Goal: Information Seeking & Learning: Learn about a topic

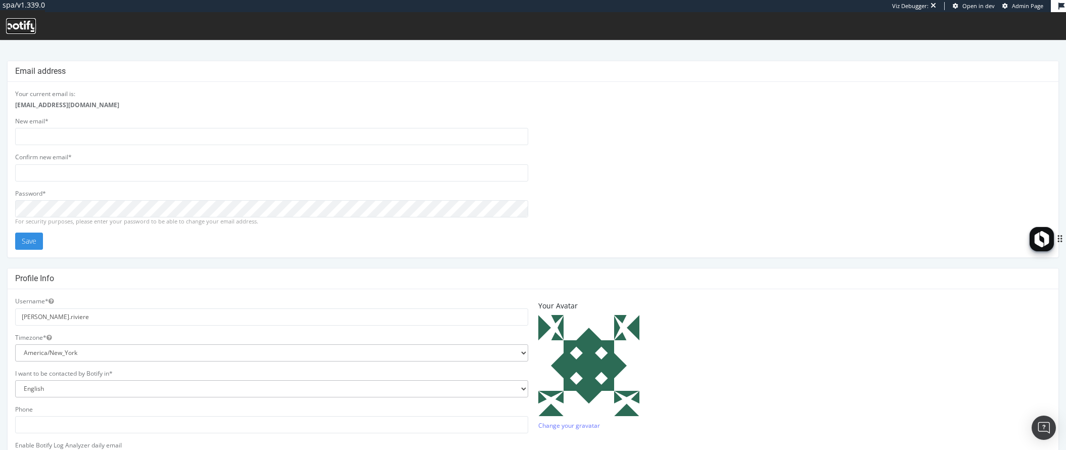
click at [18, 27] on icon at bounding box center [21, 26] width 30 height 11
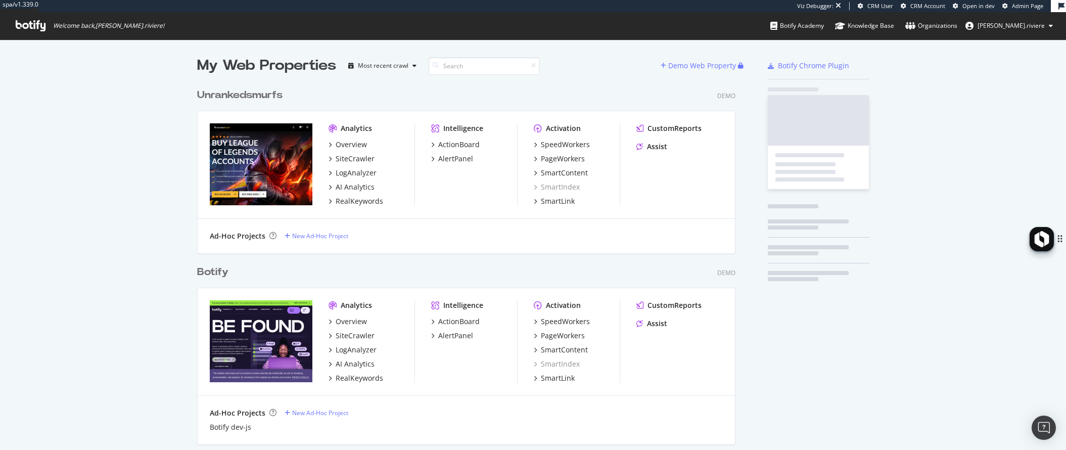
scroll to position [2496, 546]
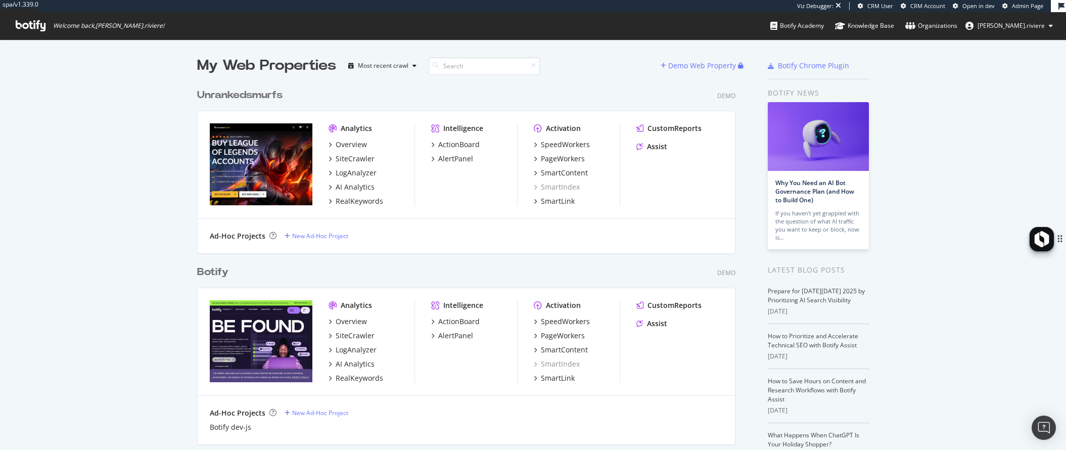
click at [253, 91] on div "Unrankedsmurfs" at bounding box center [239, 95] width 85 height 15
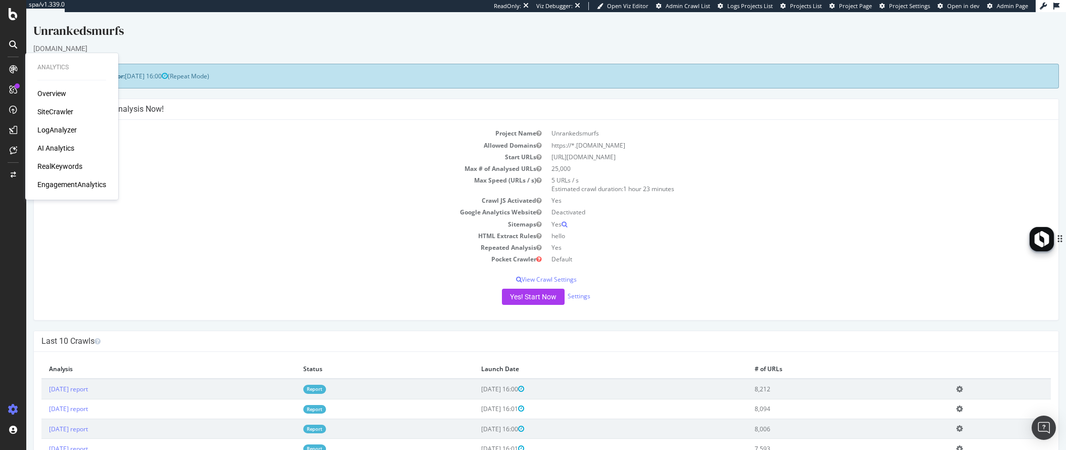
click at [51, 111] on div "SiteCrawler" at bounding box center [55, 112] width 36 height 10
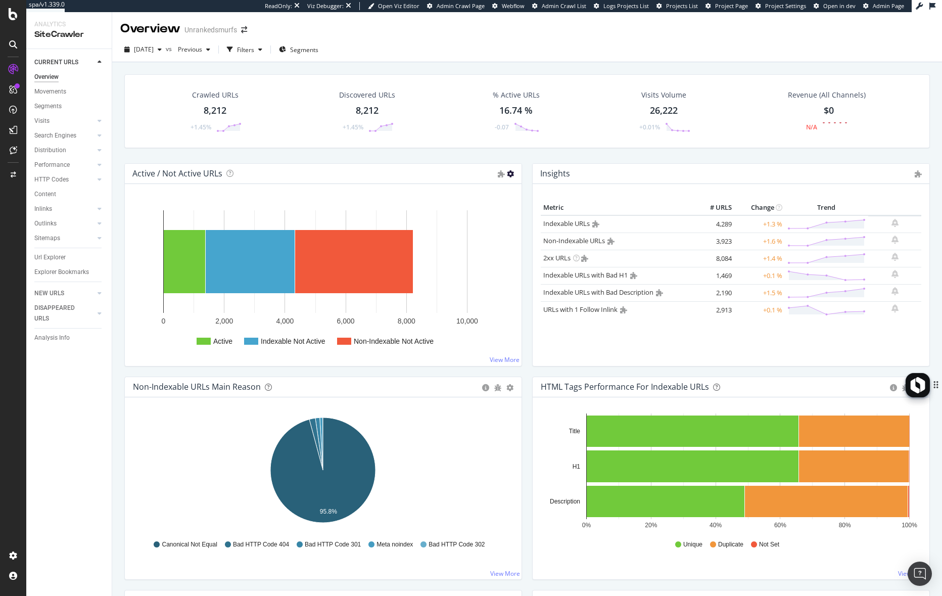
click at [510, 174] on icon at bounding box center [510, 173] width 7 height 7
click at [511, 175] on icon at bounding box center [510, 173] width 7 height 7
click at [483, 177] on div "Active / Not Active URLs Show API Requests Chart (by Value) Chart (by Percentag…" at bounding box center [323, 174] width 397 height 20
click at [499, 388] on icon "bug" at bounding box center [497, 387] width 7 height 7
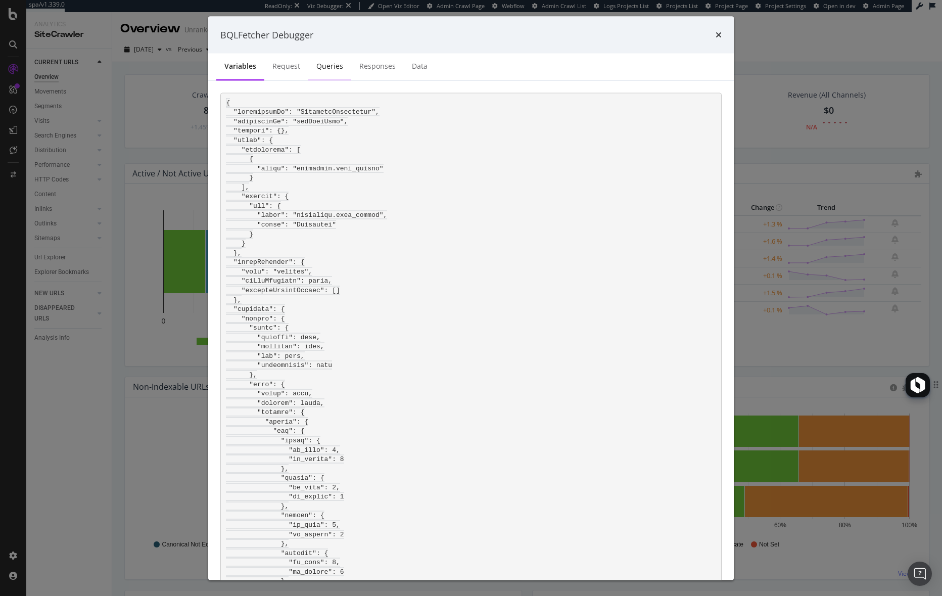
click at [329, 65] on div "Queries" at bounding box center [329, 66] width 27 height 10
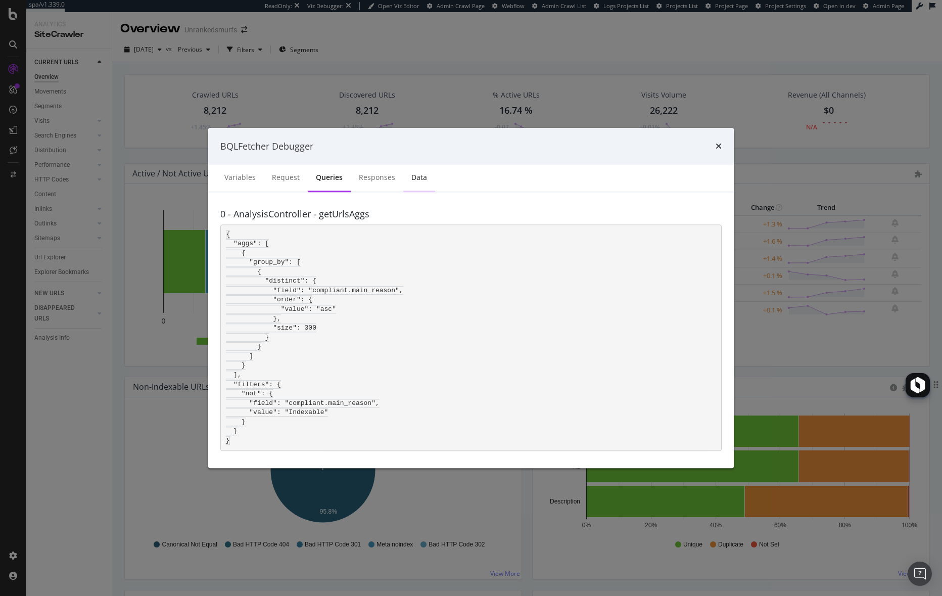
click at [420, 178] on div "Data" at bounding box center [419, 177] width 16 height 10
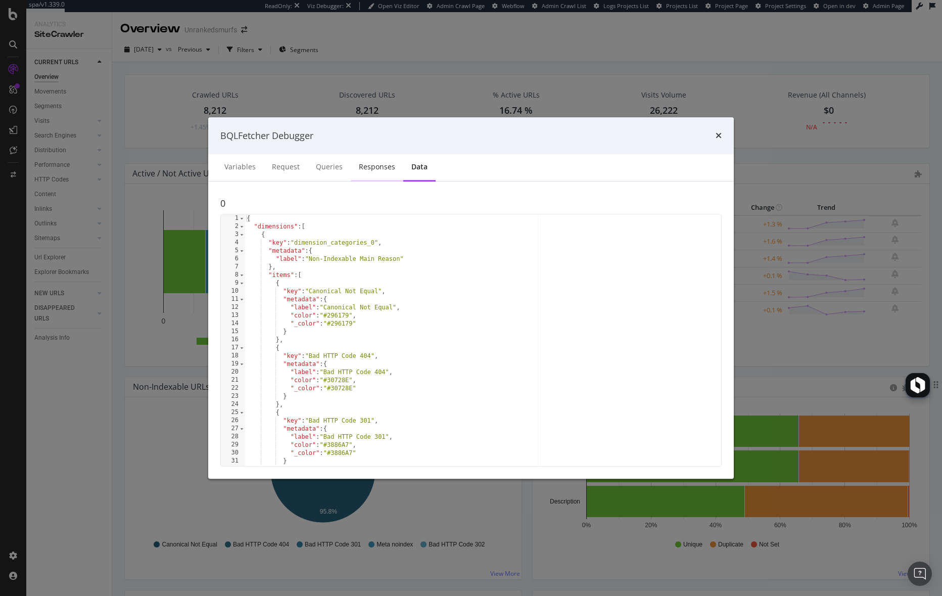
click at [385, 169] on div "Responses" at bounding box center [377, 167] width 36 height 10
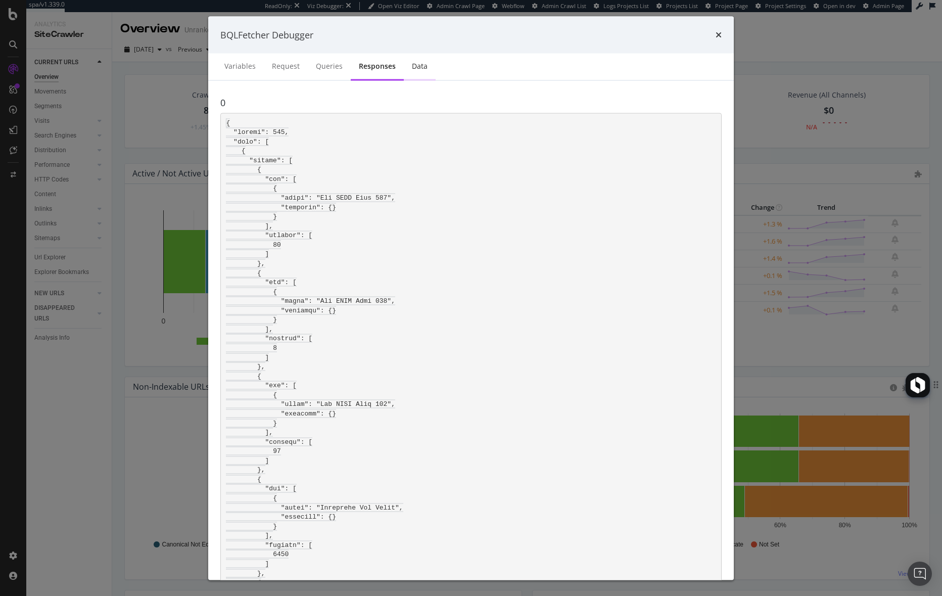
click at [413, 60] on div "Data" at bounding box center [420, 67] width 32 height 28
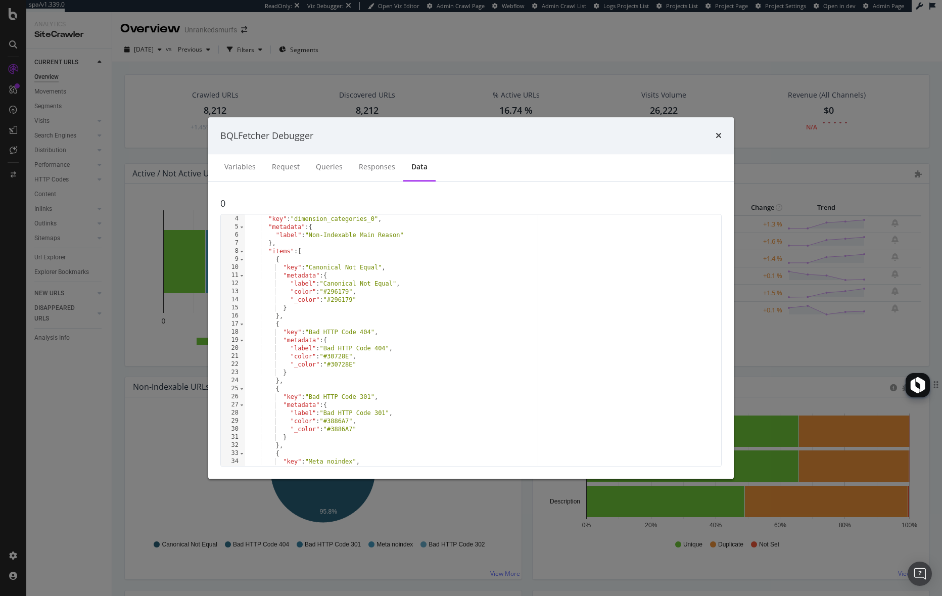
scroll to position [24, 0]
click at [367, 168] on div "Responses" at bounding box center [377, 167] width 36 height 10
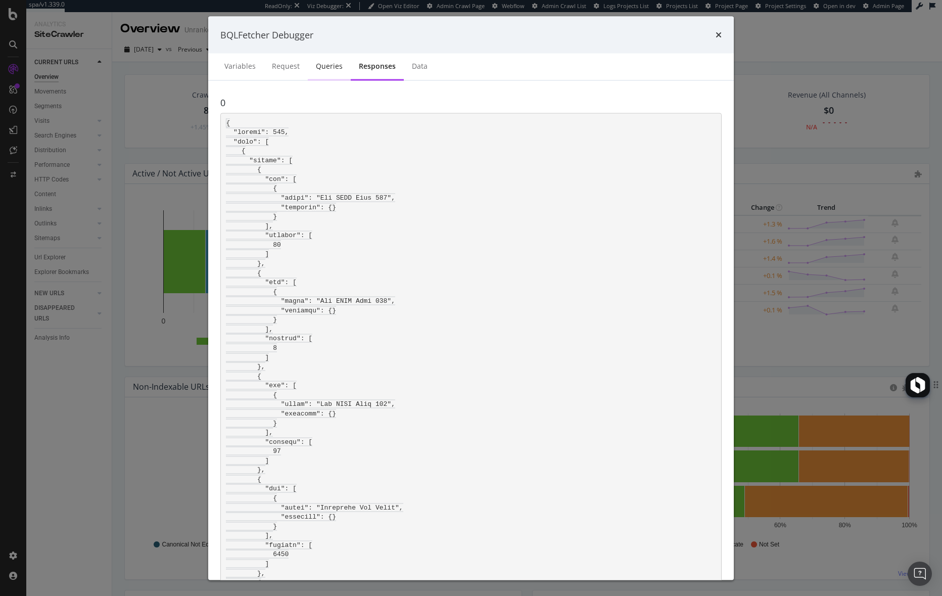
click at [332, 70] on div "Queries" at bounding box center [329, 66] width 27 height 10
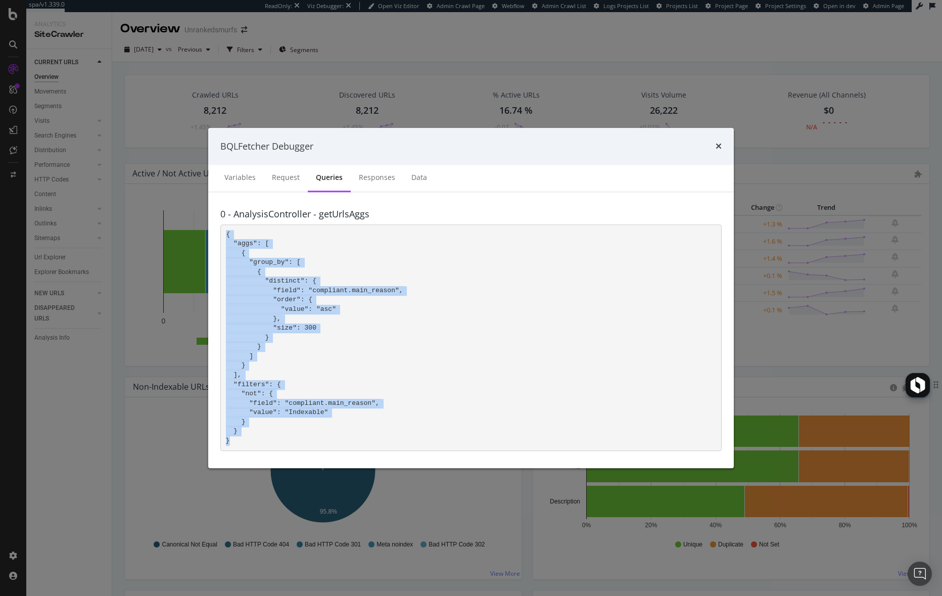
drag, startPoint x: 225, startPoint y: 234, endPoint x: 266, endPoint y: 450, distance: 220.2
click at [266, 449] on pre "{ "aggs": [ { "group_by": [ { "distinct": { "field": "compliant.main_reason", "…" at bounding box center [470, 337] width 501 height 226
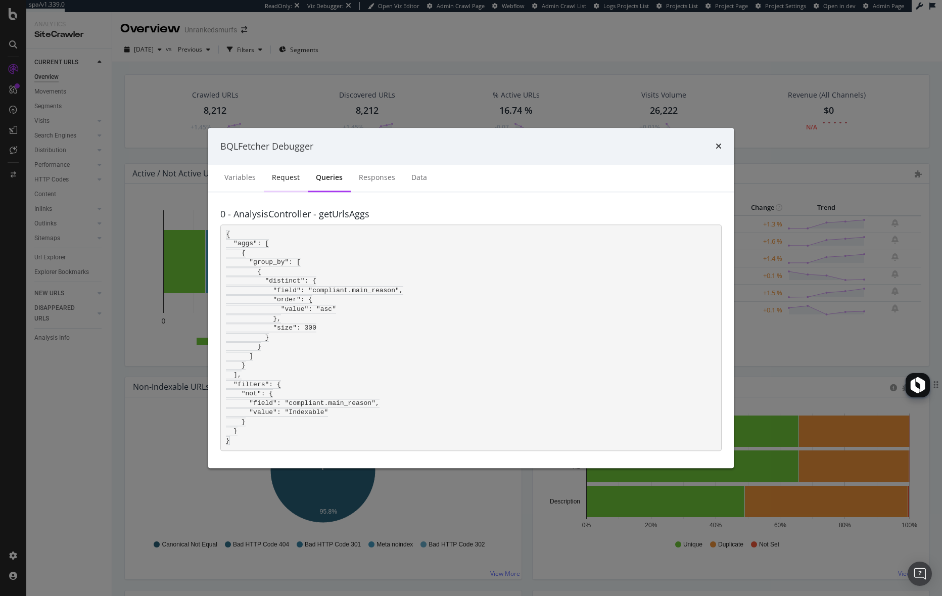
click at [289, 176] on div "Request" at bounding box center [286, 177] width 28 height 10
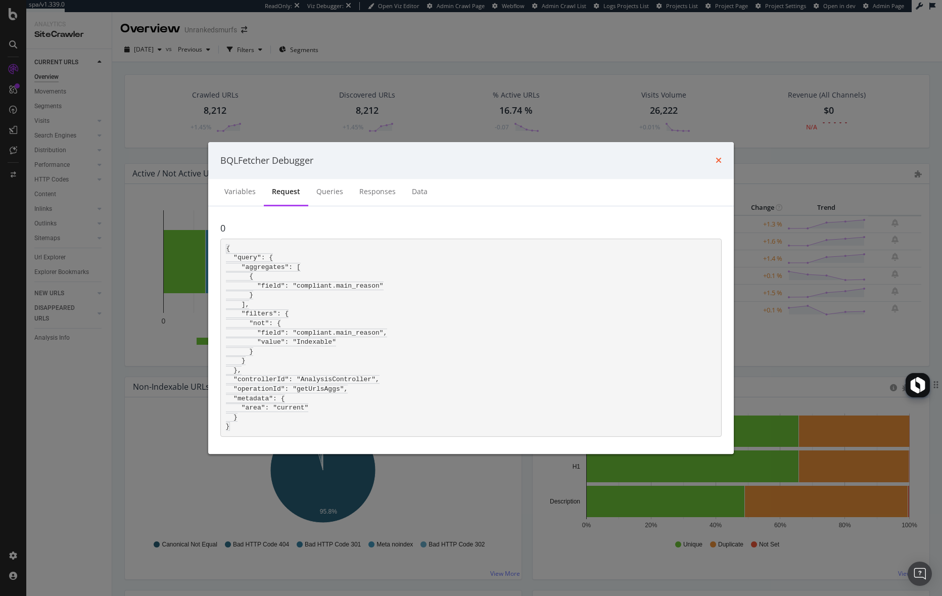
click at [720, 161] on icon "times" at bounding box center [719, 160] width 6 height 8
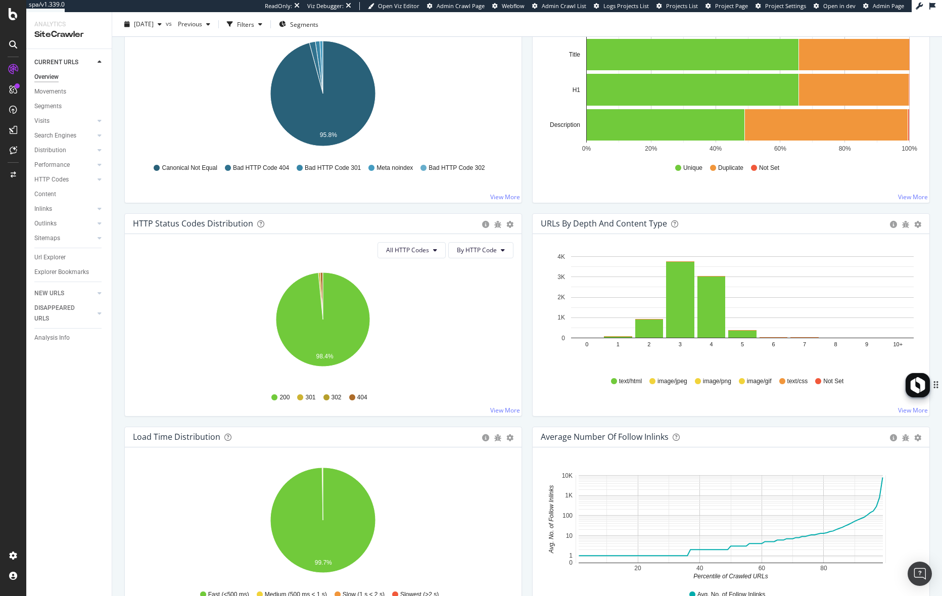
scroll to position [333, 0]
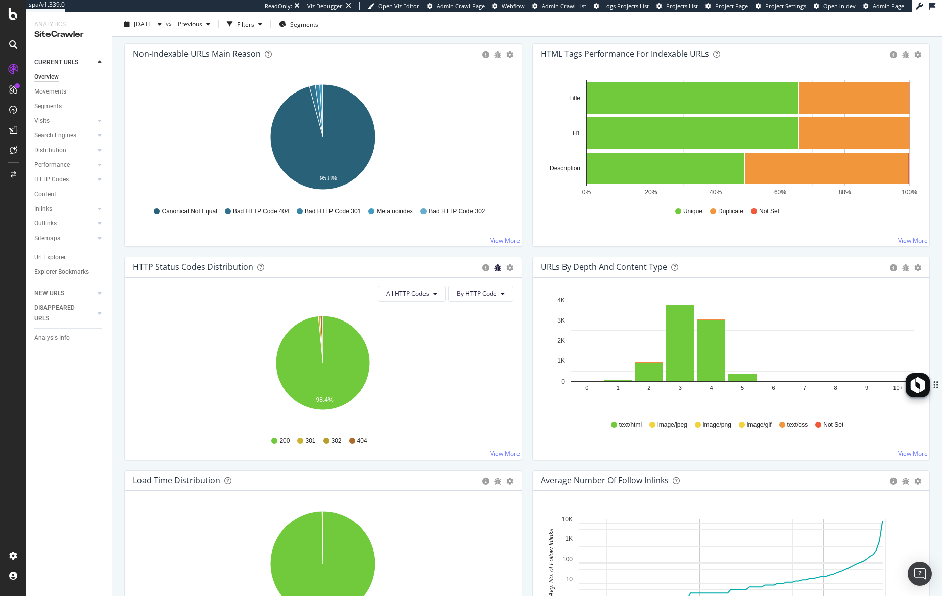
click at [499, 264] on icon "bug" at bounding box center [497, 267] width 7 height 7
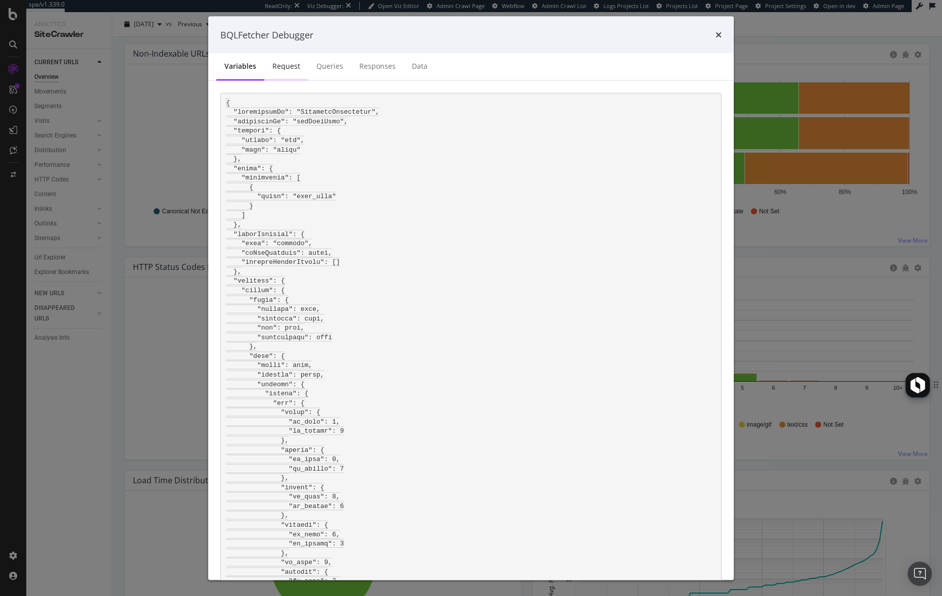
click at [285, 71] on div "Request" at bounding box center [286, 66] width 28 height 10
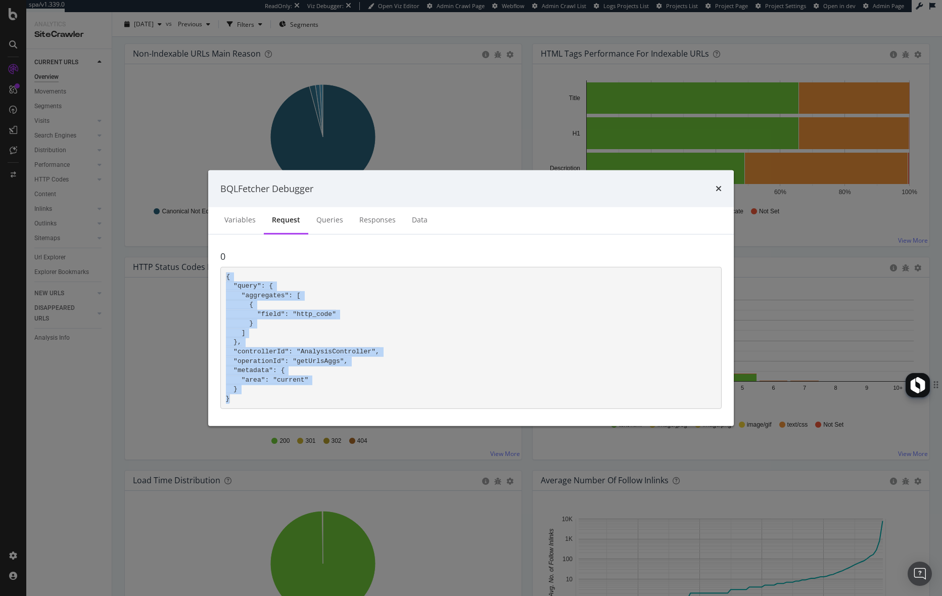
drag, startPoint x: 244, startPoint y: 285, endPoint x: 266, endPoint y: 400, distance: 117.4
click at [266, 400] on pre "{ "query": { "aggregates": [ { "field": "http_code" } ] }, "controllerId": "Ana…" at bounding box center [470, 338] width 501 height 142
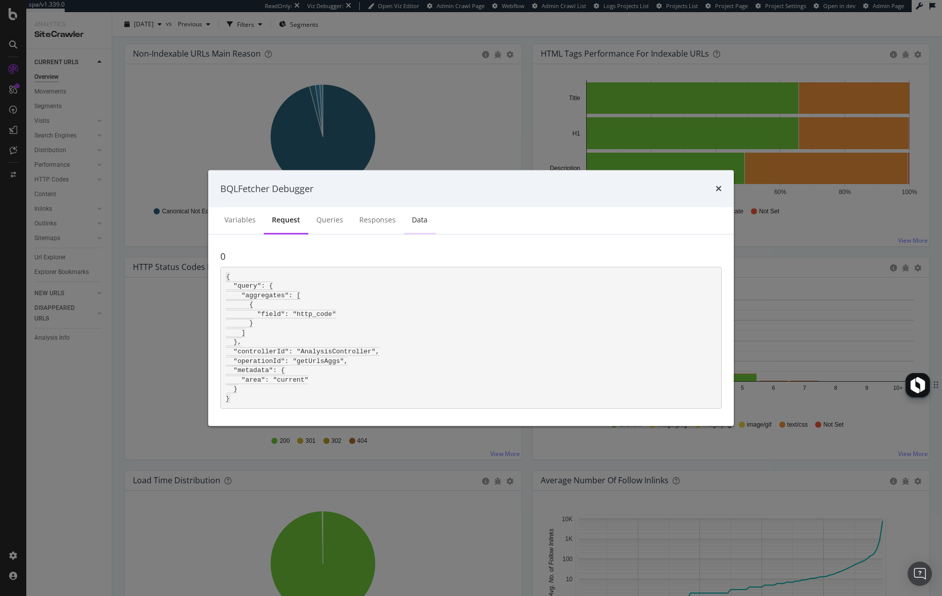
click at [426, 220] on div "Data" at bounding box center [420, 221] width 32 height 28
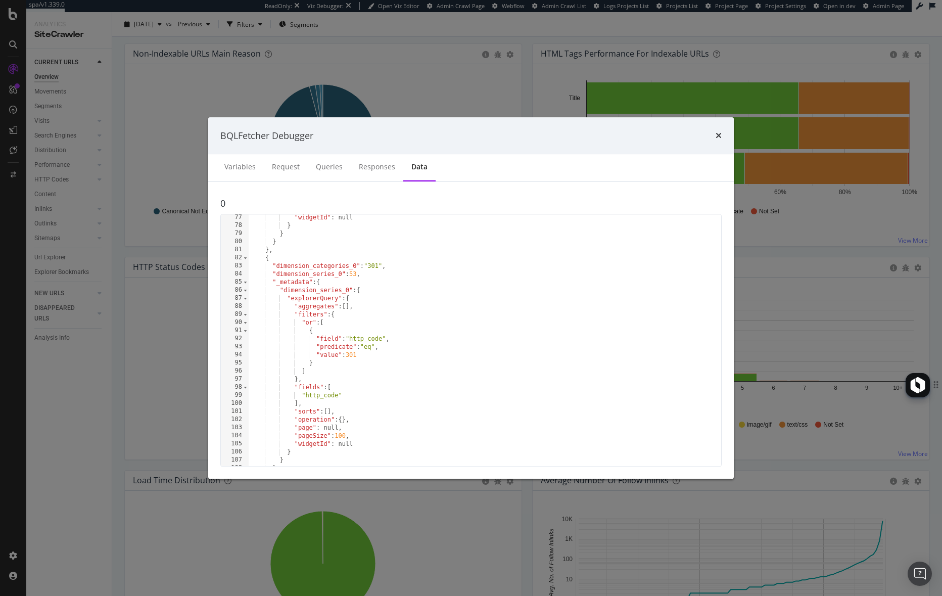
scroll to position [665, 0]
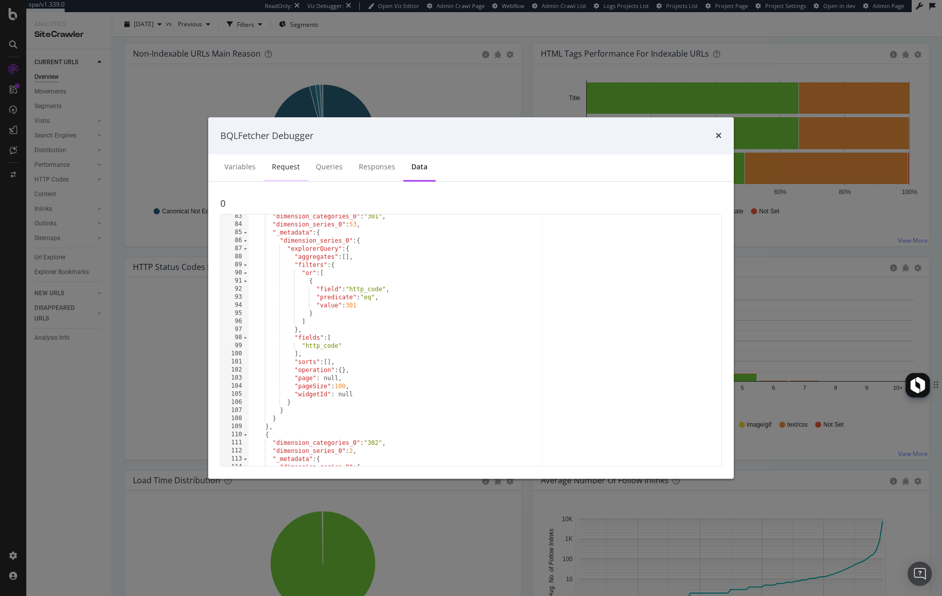
click at [288, 168] on div "Request" at bounding box center [286, 167] width 28 height 10
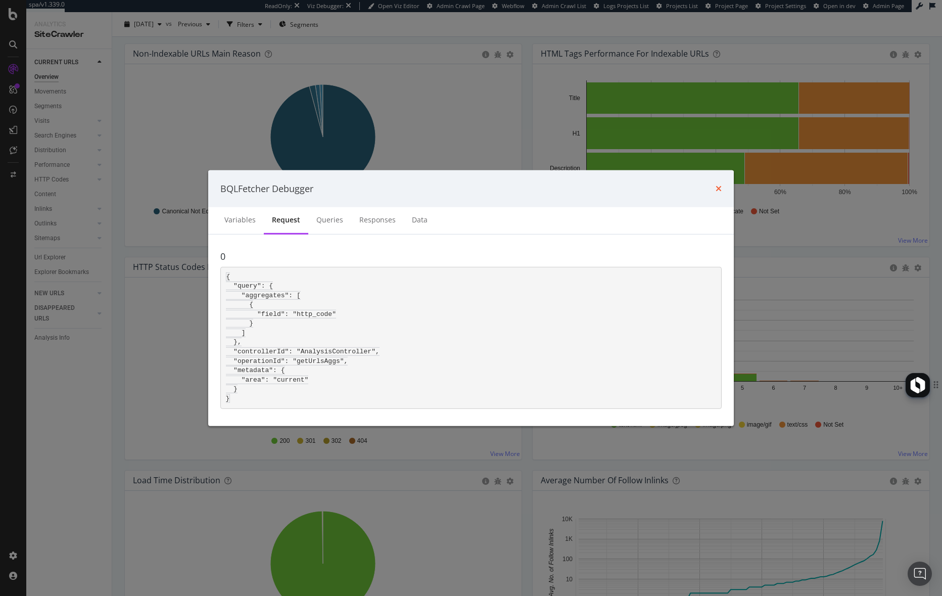
click at [719, 188] on icon "times" at bounding box center [719, 188] width 6 height 8
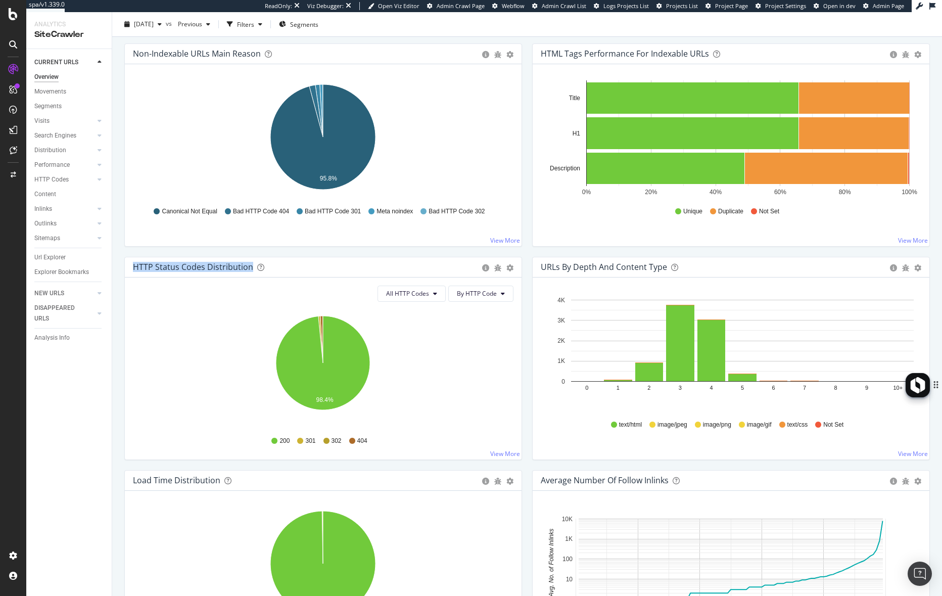
drag, startPoint x: 133, startPoint y: 268, endPoint x: 250, endPoint y: 271, distance: 117.3
click at [250, 271] on div "HTTP Status Codes Distribution" at bounding box center [305, 267] width 344 height 10
click at [479, 355] on icon "98.4%" at bounding box center [323, 368] width 381 height 117
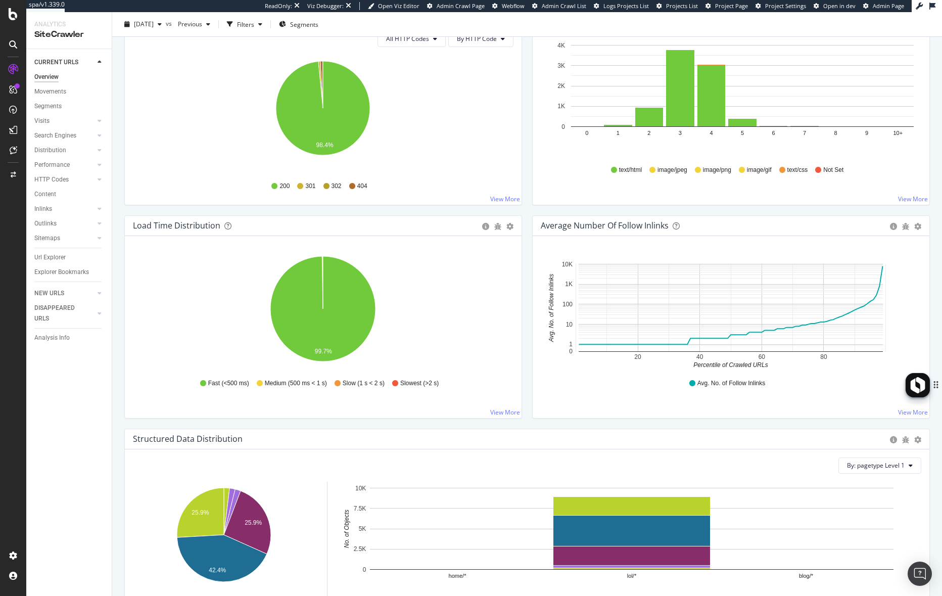
scroll to position [882, 0]
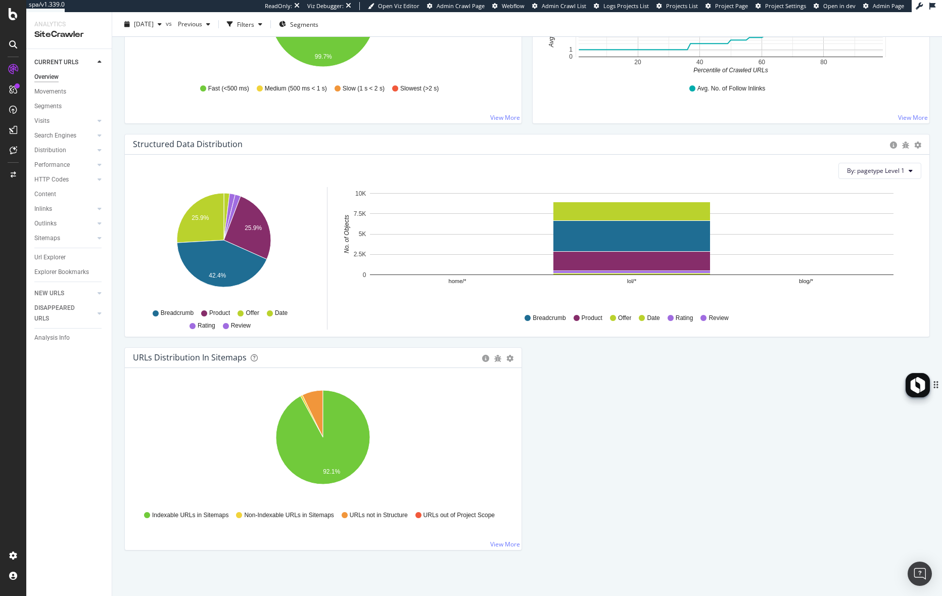
click at [378, 127] on div "Load Time Distribution Pie Table Export as CSV Add to Custom Report Hold CMD (⌘…" at bounding box center [323, 27] width 408 height 213
drag, startPoint x: 248, startPoint y: 146, endPoint x: 134, endPoint y: 141, distance: 113.3
click at [135, 141] on div "Structured Data Distribution" at bounding box center [509, 144] width 752 height 10
click at [297, 145] on div "Structured Data Distribution" at bounding box center [509, 144] width 752 height 10
drag, startPoint x: 250, startPoint y: 143, endPoint x: 127, endPoint y: 143, distance: 122.8
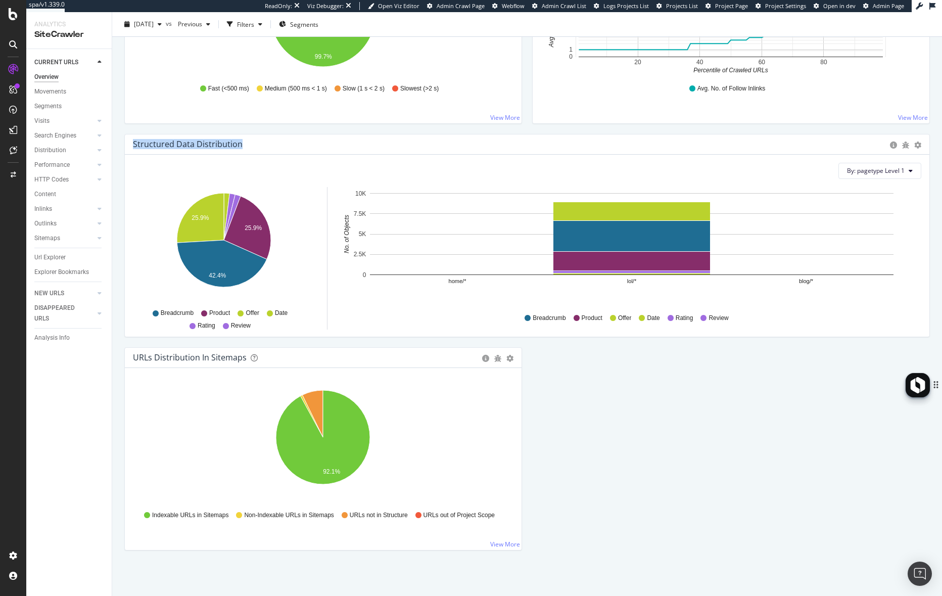
click at [127, 143] on div "Structured Data Distribution Pie Chart (by Percentage) Table Export as CSV" at bounding box center [527, 144] width 805 height 20
click at [907, 146] on icon "bug" at bounding box center [905, 145] width 7 height 7
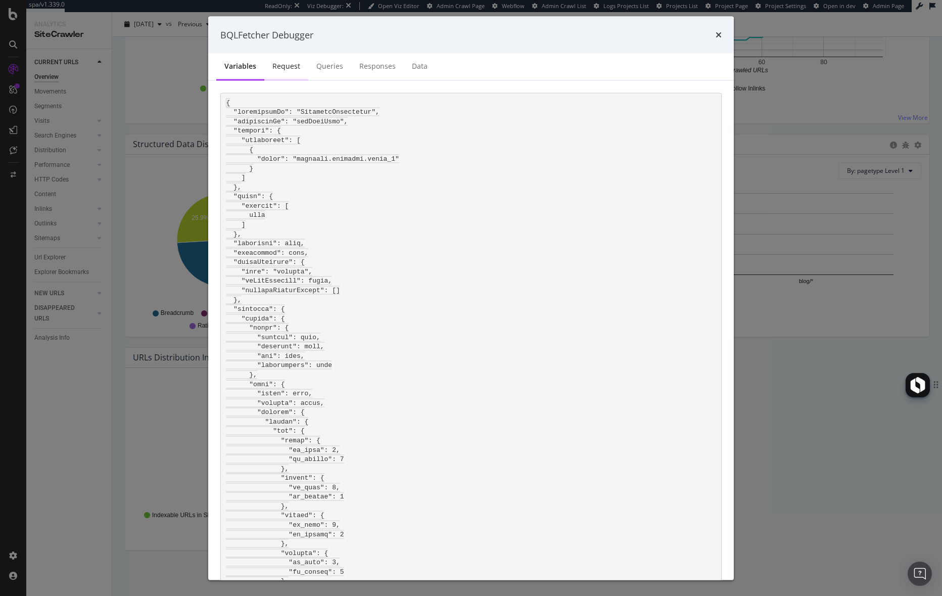
click at [289, 68] on div "Request" at bounding box center [286, 66] width 28 height 10
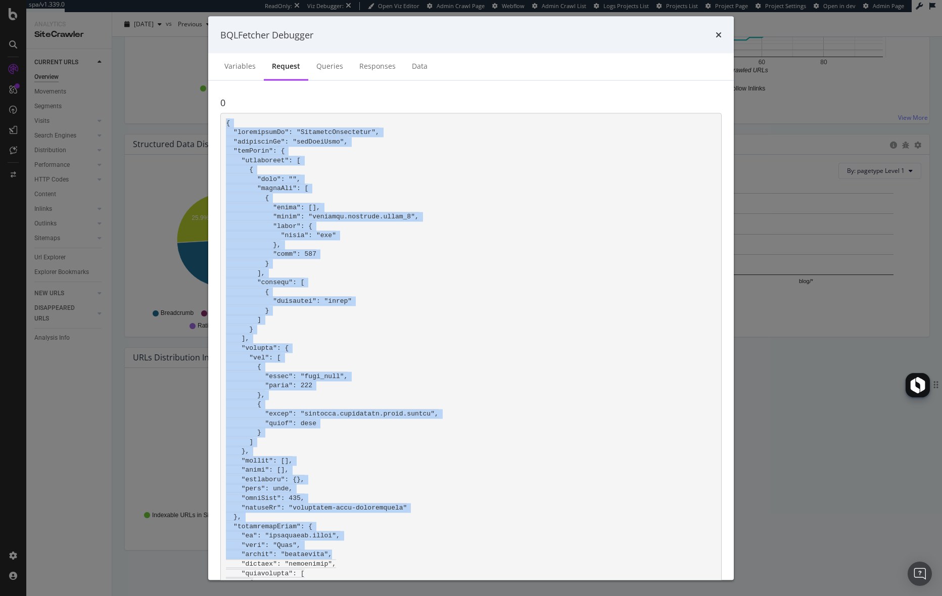
drag, startPoint x: 227, startPoint y: 122, endPoint x: 348, endPoint y: 556, distance: 450.0
click at [348, 449] on pre "modal" at bounding box center [470, 428] width 501 height 630
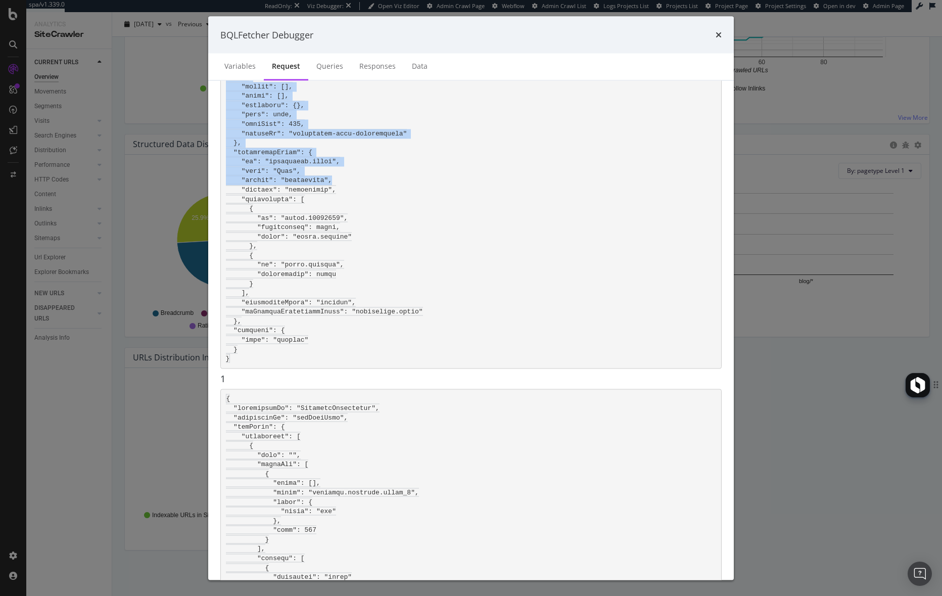
scroll to position [352, 0]
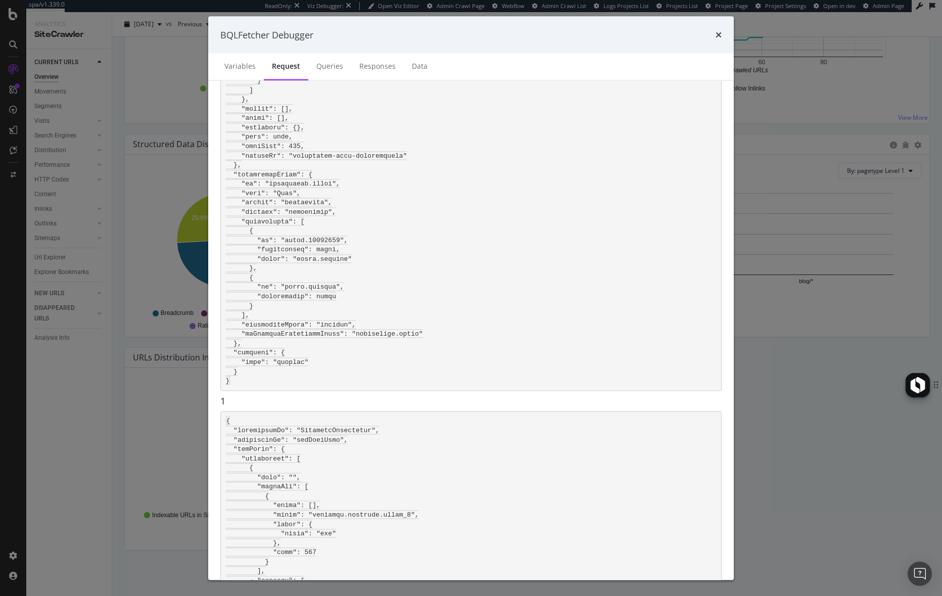
click at [194, 310] on div "BQLFetcher Debugger Variables Request Queries Responses Data 0 1 2 3 4 5" at bounding box center [471, 298] width 942 height 596
click at [122, 86] on div "BQLFetcher Debugger Variables Request Queries Responses Data 0 1 2 3 4 5" at bounding box center [471, 298] width 942 height 596
click at [719, 35] on icon "times" at bounding box center [719, 35] width 6 height 8
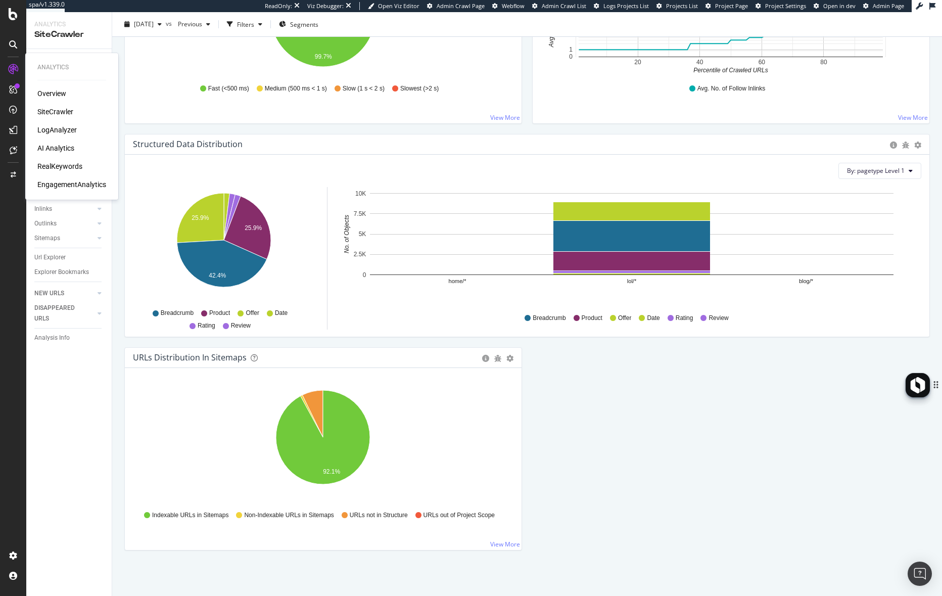
click at [62, 168] on div "RealKeywords" at bounding box center [59, 166] width 45 height 10
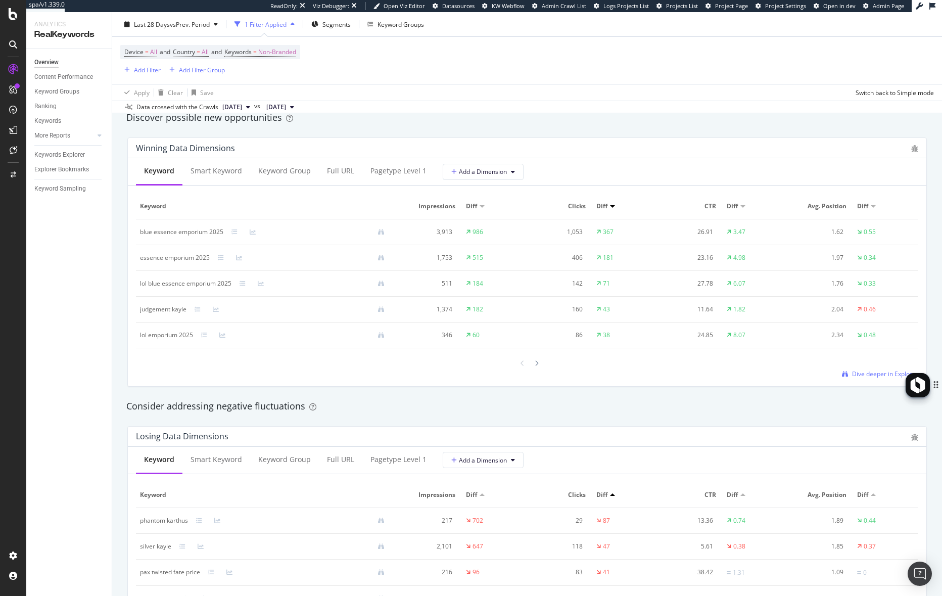
scroll to position [890, 0]
click at [918, 149] on icon "bug" at bounding box center [914, 149] width 7 height 7
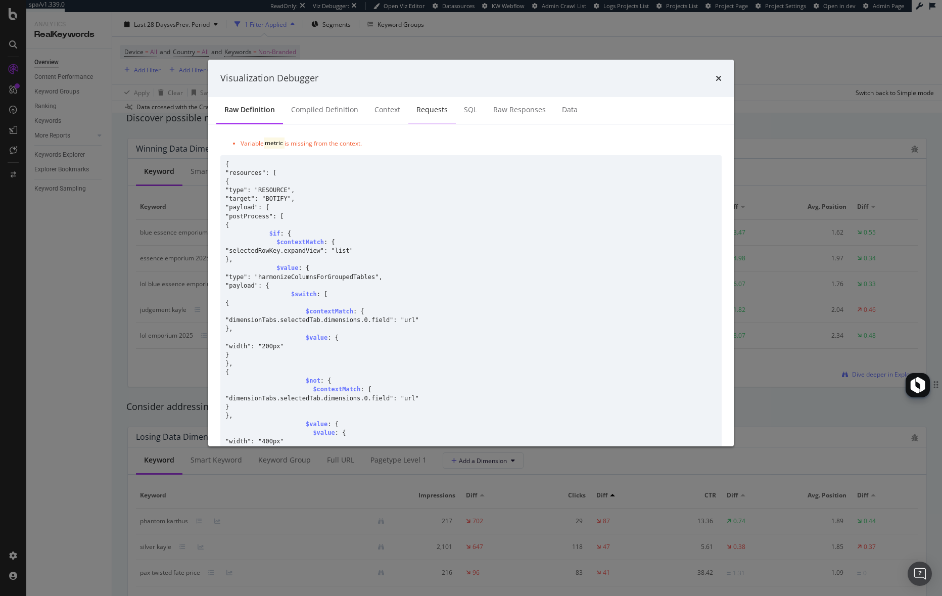
click at [421, 108] on div "Requests" at bounding box center [431, 110] width 31 height 10
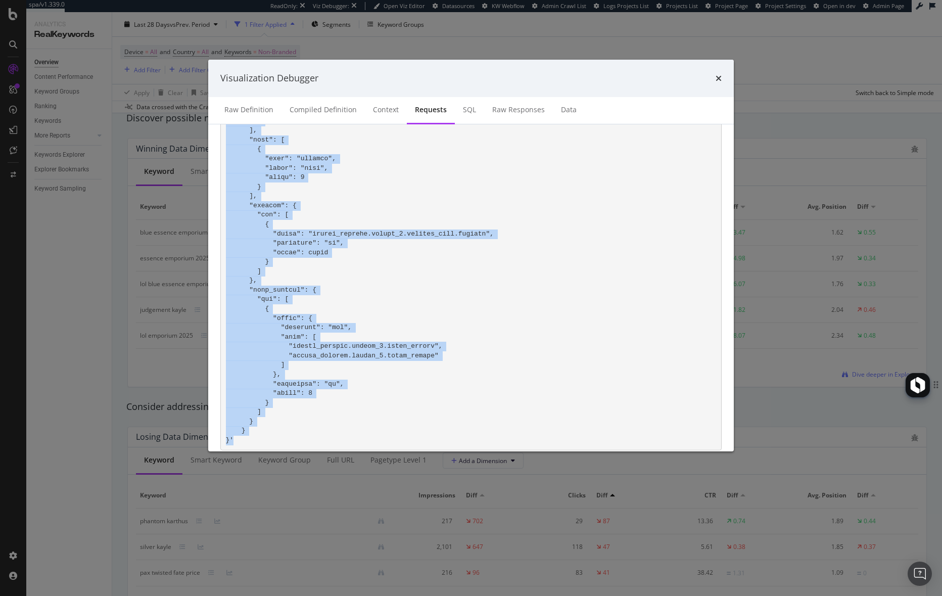
scroll to position [797, 0]
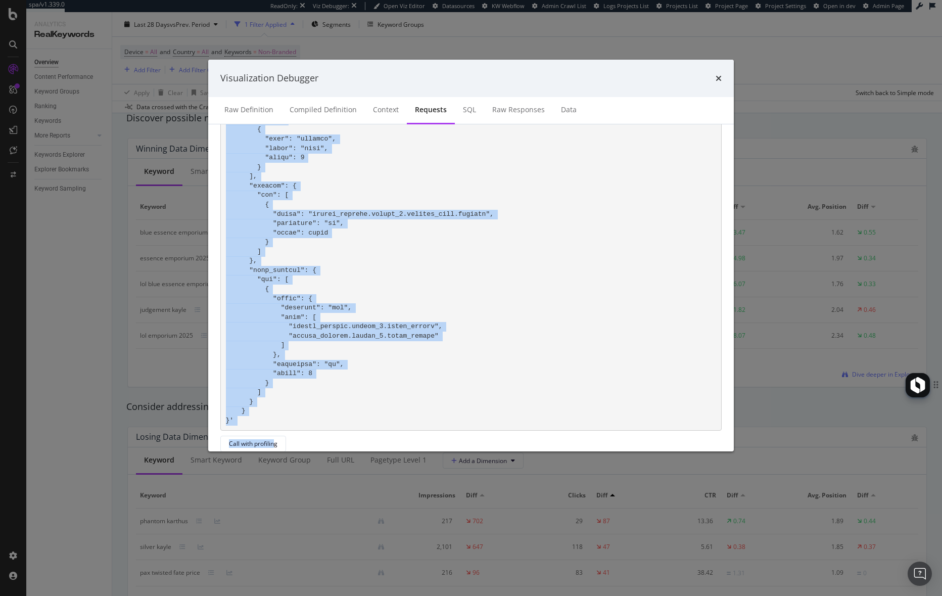
drag, startPoint x: 273, startPoint y: 223, endPoint x: 275, endPoint y: 445, distance: 222.4
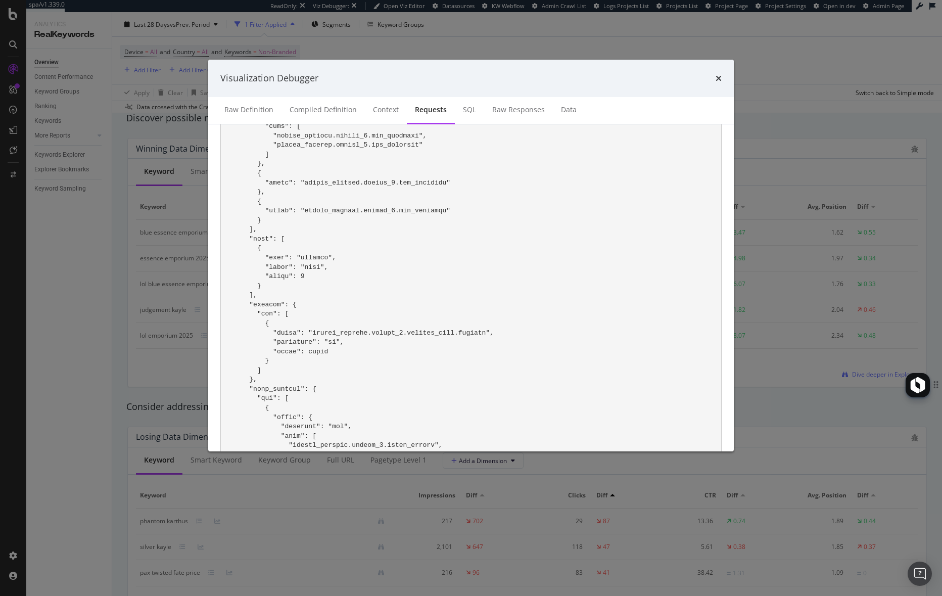
scroll to position [654, 0]
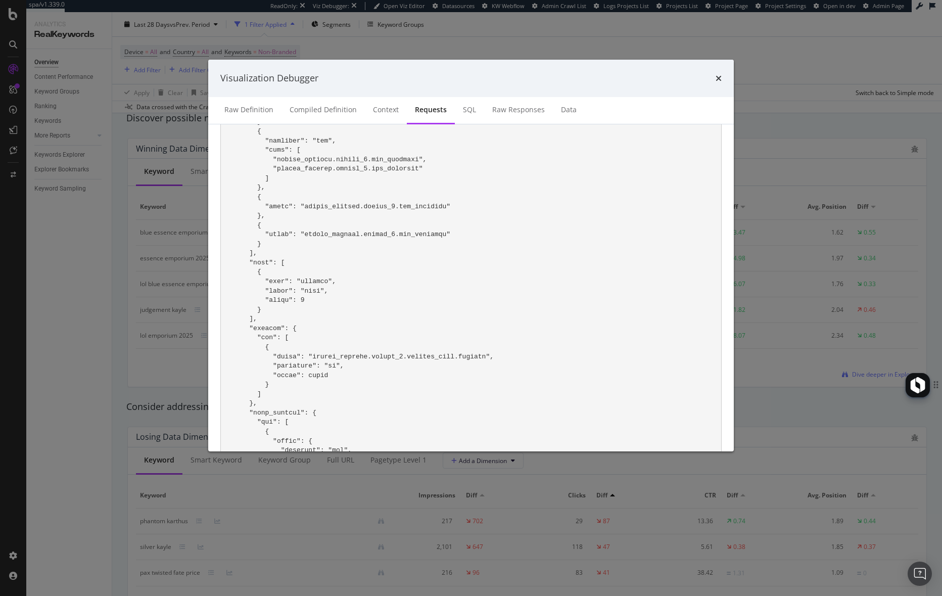
click at [719, 73] on div "times" at bounding box center [719, 78] width 6 height 13
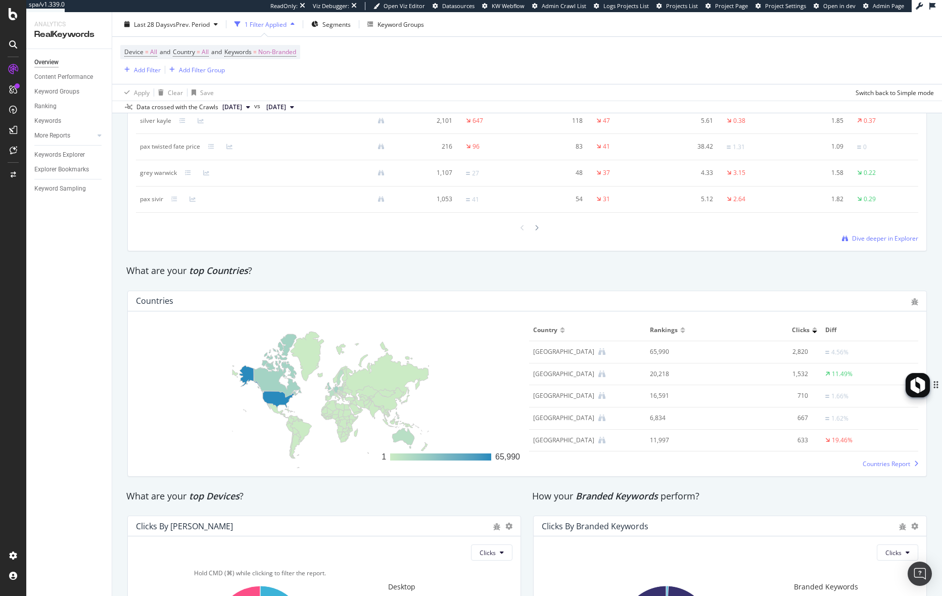
scroll to position [1147, 0]
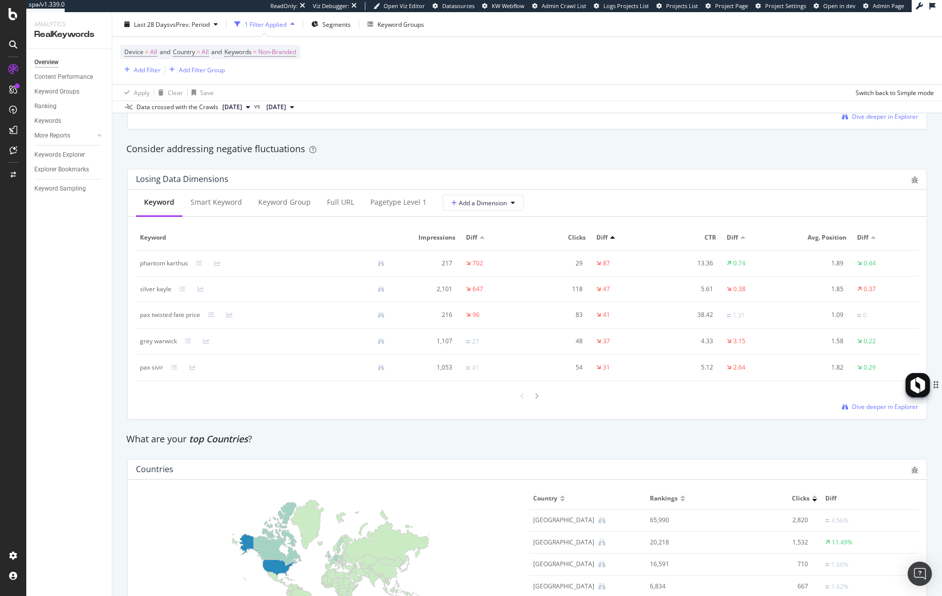
drag, startPoint x: 137, startPoint y: 437, endPoint x: 255, endPoint y: 441, distance: 117.3
click at [250, 439] on div "What are your top Countries ?" at bounding box center [527, 439] width 802 height 13
click at [251, 444] on div "What are your top Countries ?" at bounding box center [527, 439] width 802 height 13
drag, startPoint x: 238, startPoint y: 440, endPoint x: 169, endPoint y: 440, distance: 68.7
click at [169, 440] on div "What are your top Countries ?" at bounding box center [527, 439] width 802 height 13
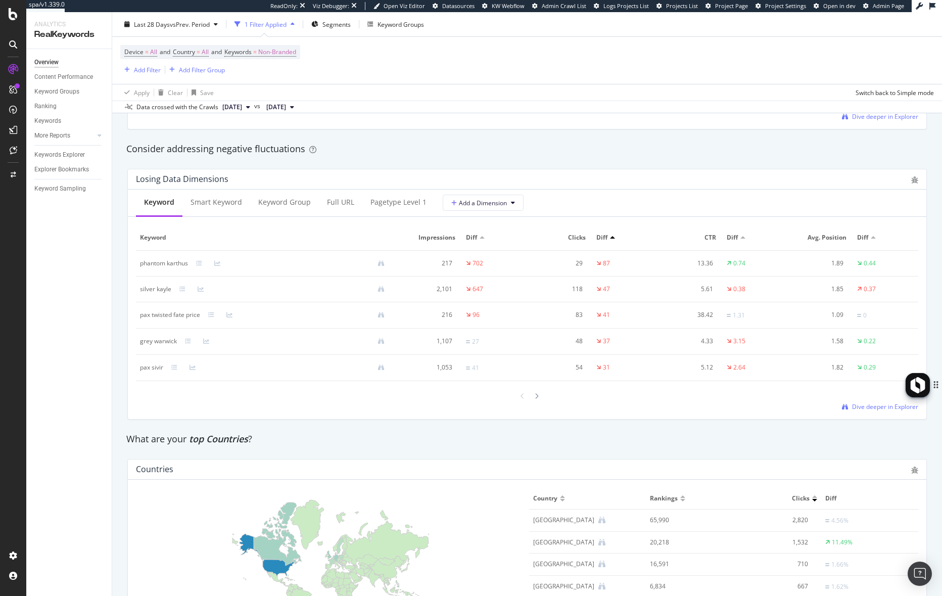
click at [242, 440] on span "top Countries" at bounding box center [218, 439] width 59 height 12
drag, startPoint x: 241, startPoint y: 440, endPoint x: 142, endPoint y: 441, distance: 98.6
click at [142, 441] on div "What are your top Countries ?" at bounding box center [527, 439] width 802 height 13
click at [549, 153] on div "Consider addressing negative fluctuations" at bounding box center [527, 149] width 802 height 13
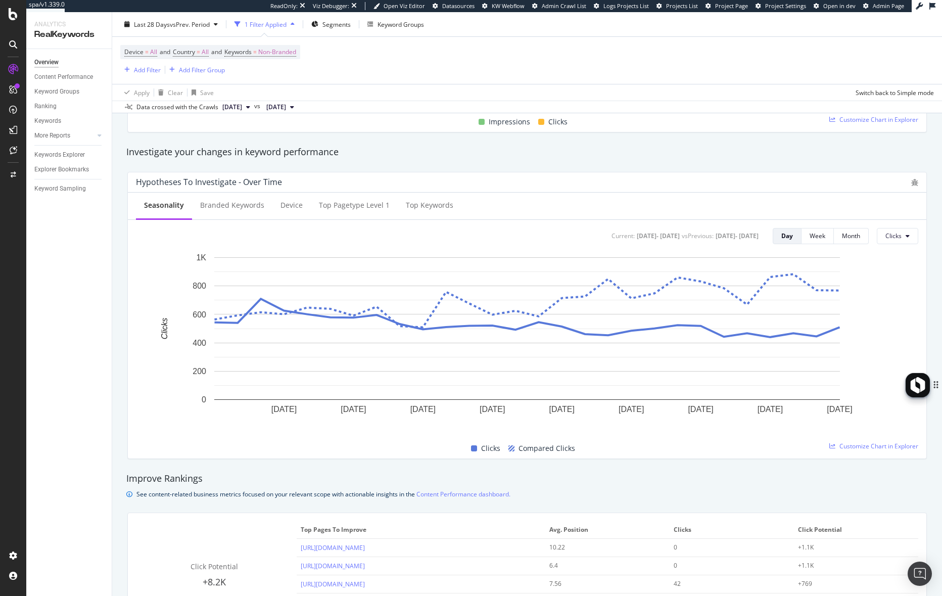
scroll to position [331, 0]
drag, startPoint x: 164, startPoint y: 183, endPoint x: 279, endPoint y: 183, distance: 115.2
click at [279, 183] on div "Hypotheses to Investigate - Over Time" at bounding box center [209, 182] width 146 height 10
click at [287, 184] on div "Hypotheses to Investigate - Over Time" at bounding box center [521, 182] width 770 height 10
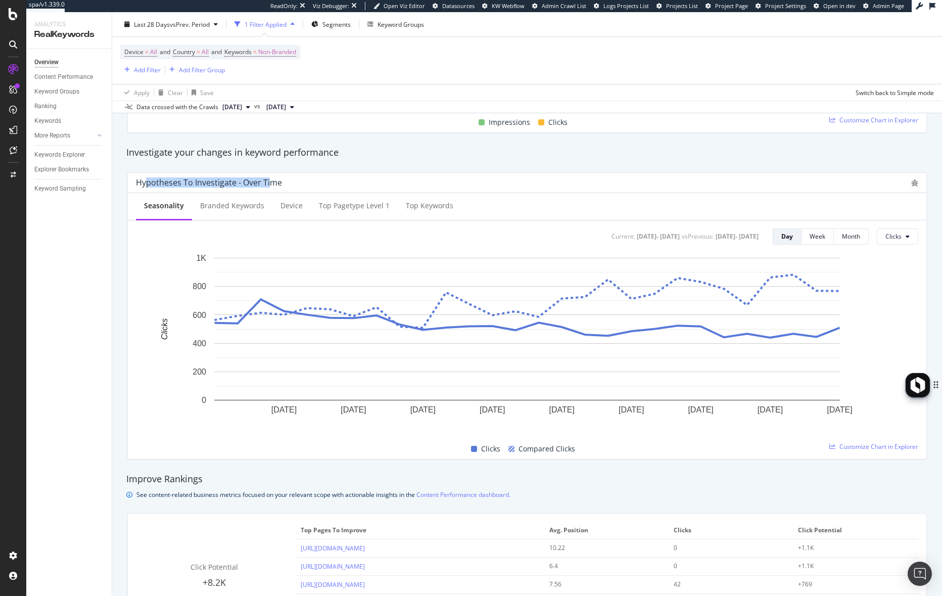
drag, startPoint x: 269, startPoint y: 183, endPoint x: 147, endPoint y: 184, distance: 122.3
click at [147, 184] on div "Hypotheses to Investigate - Over Time" at bounding box center [209, 182] width 146 height 10
click at [262, 168] on div "Hypotheses to Investigate - Over Time Seasonality Branded Keywords Device Top p…" at bounding box center [527, 315] width 812 height 303
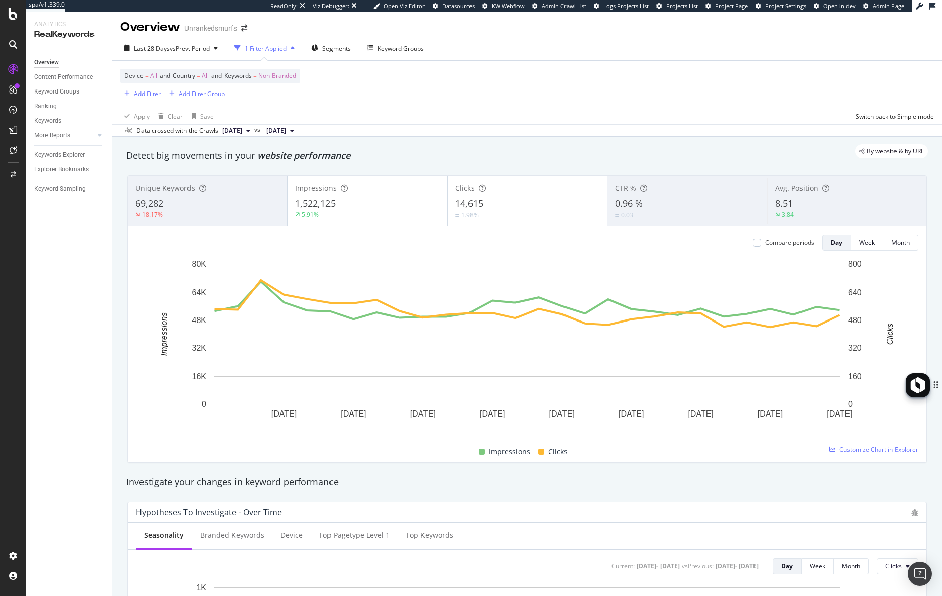
scroll to position [0, 0]
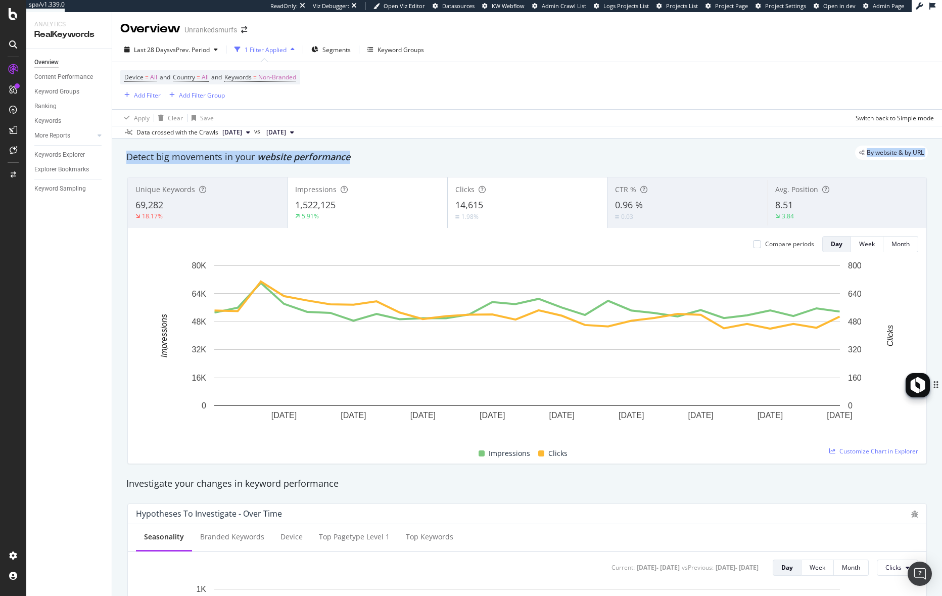
drag, startPoint x: 257, startPoint y: 159, endPoint x: 343, endPoint y: 164, distance: 86.6
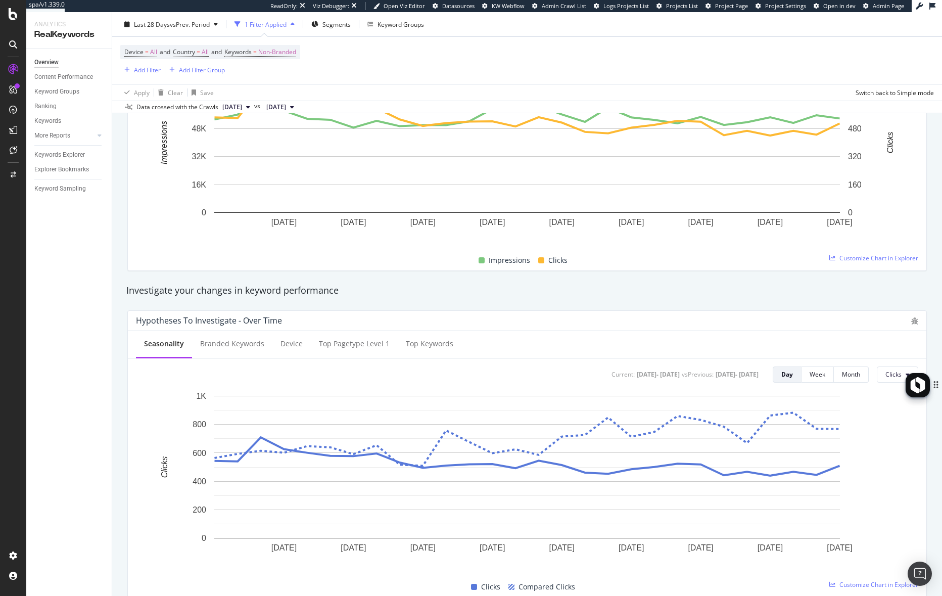
scroll to position [148, 0]
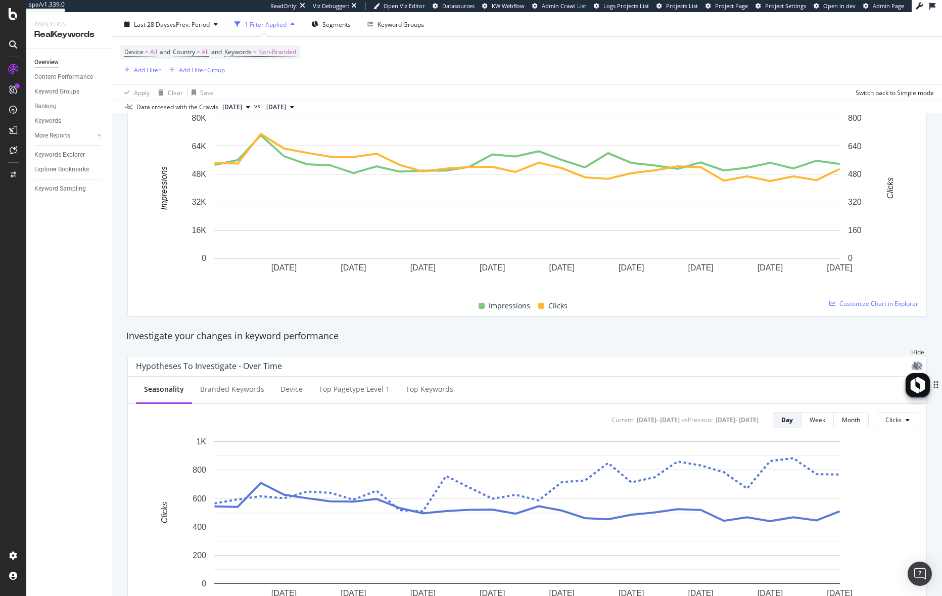
click at [914, 363] on span "Hide" at bounding box center [918, 365] width 8 height 8
click at [914, 367] on icon "bug" at bounding box center [914, 366] width 7 height 7
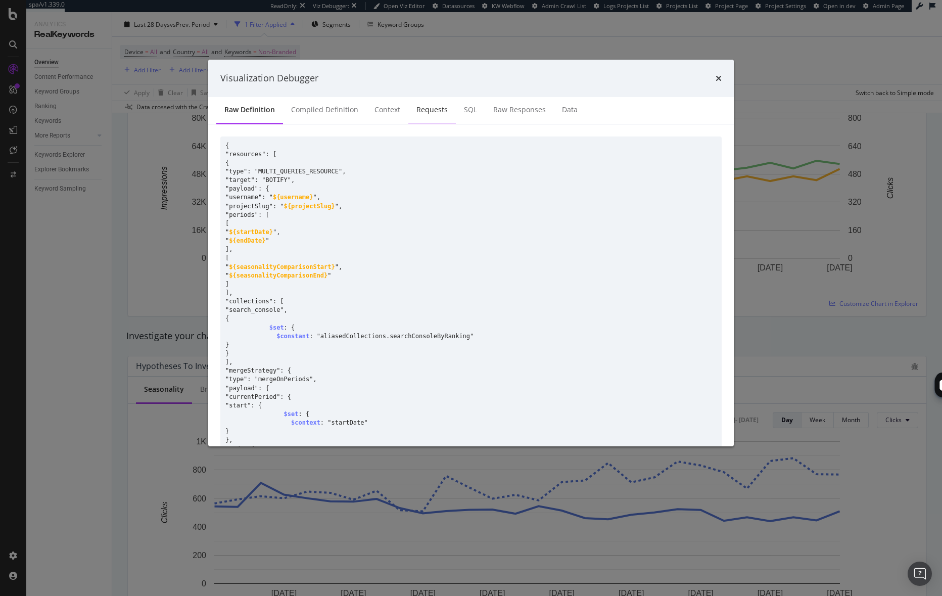
click at [428, 110] on div "Requests" at bounding box center [431, 110] width 31 height 10
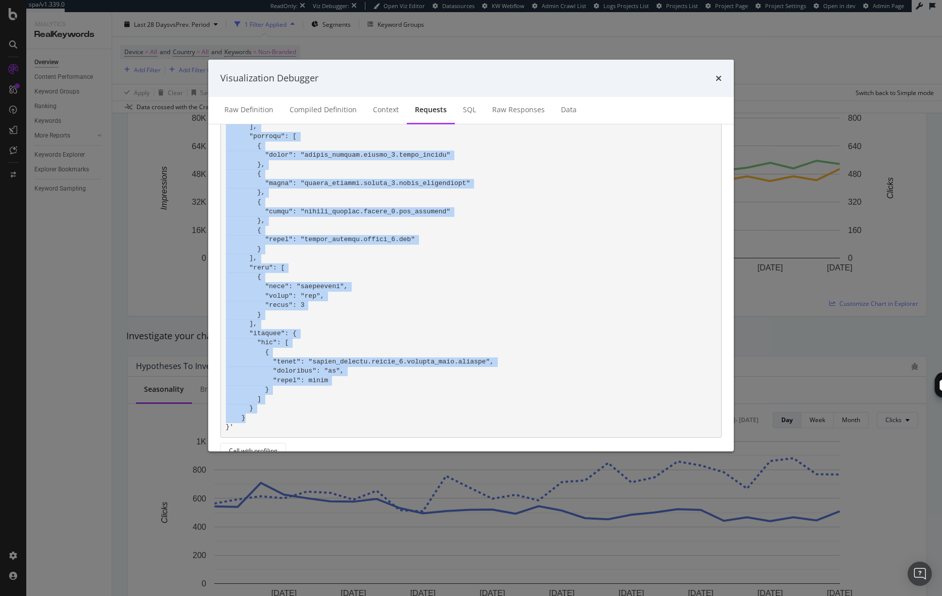
scroll to position [351, 0]
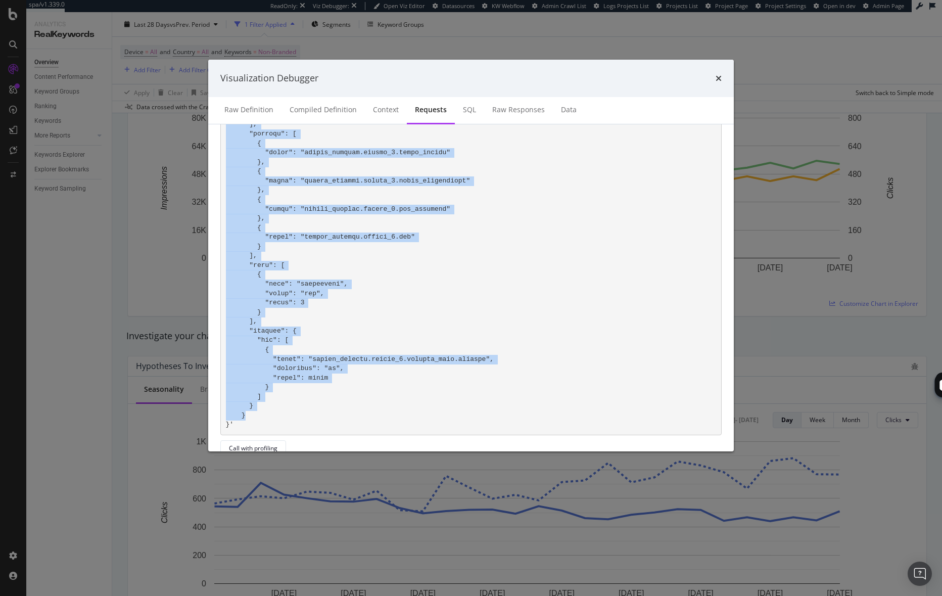
drag, startPoint x: 274, startPoint y: 161, endPoint x: 275, endPoint y: 416, distance: 254.7
click at [275, 416] on pre "modal" at bounding box center [470, 120] width 501 height 630
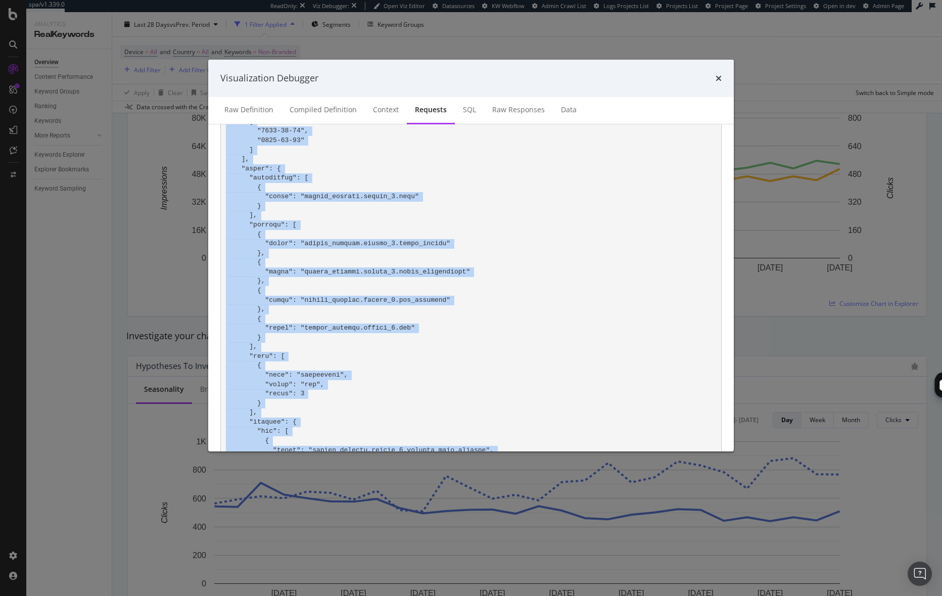
scroll to position [358, 0]
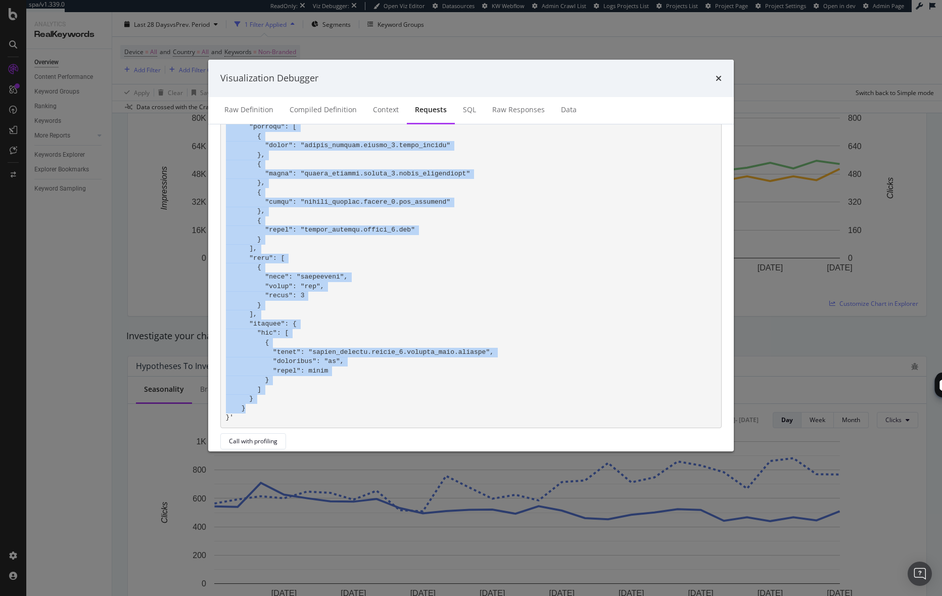
click at [366, 357] on pre "modal" at bounding box center [470, 113] width 501 height 630
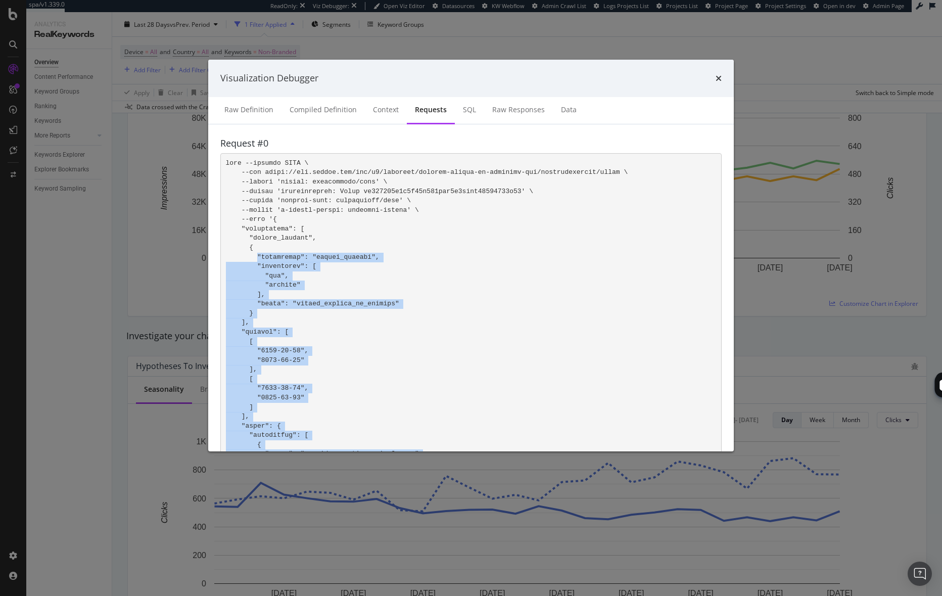
scroll to position [0, 0]
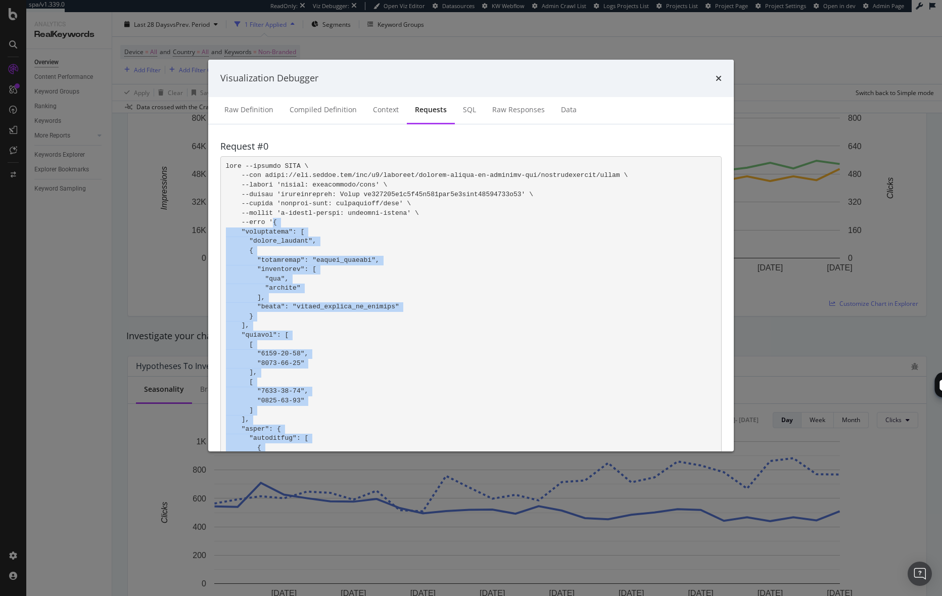
drag, startPoint x: 229, startPoint y: 417, endPoint x: 273, endPoint y: 223, distance: 198.5
click at [273, 223] on pre "modal" at bounding box center [470, 471] width 501 height 630
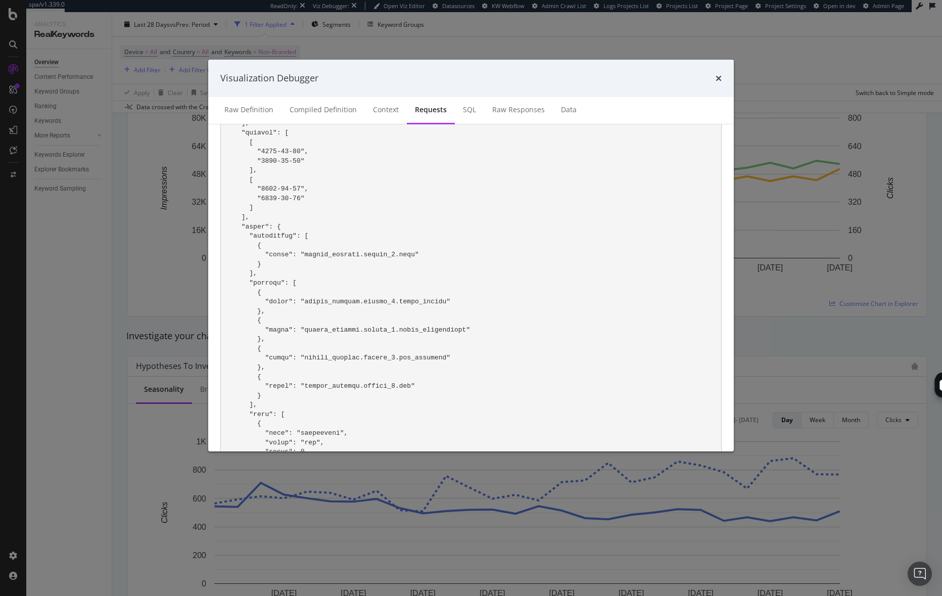
scroll to position [864, 0]
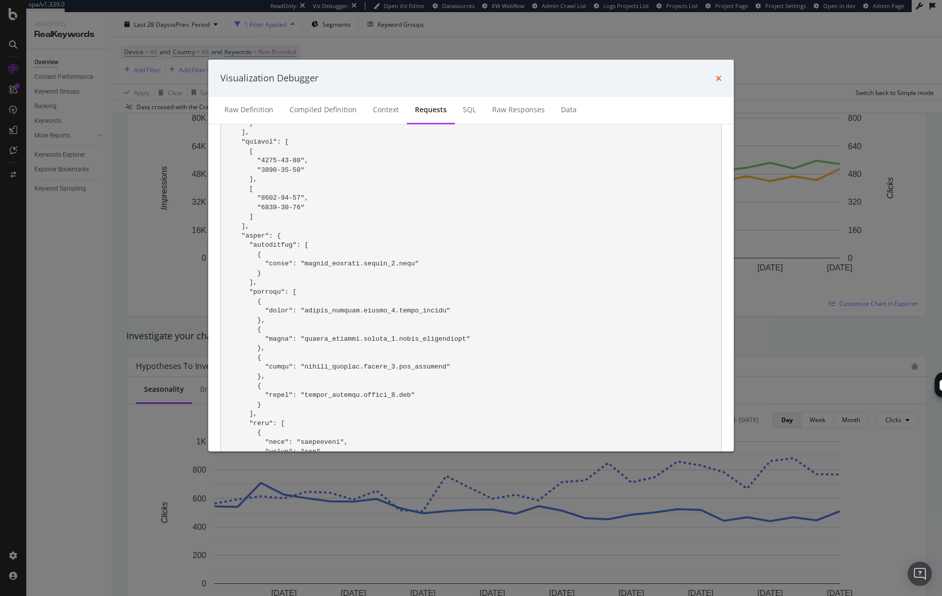
click at [721, 79] on icon "times" at bounding box center [719, 78] width 6 height 8
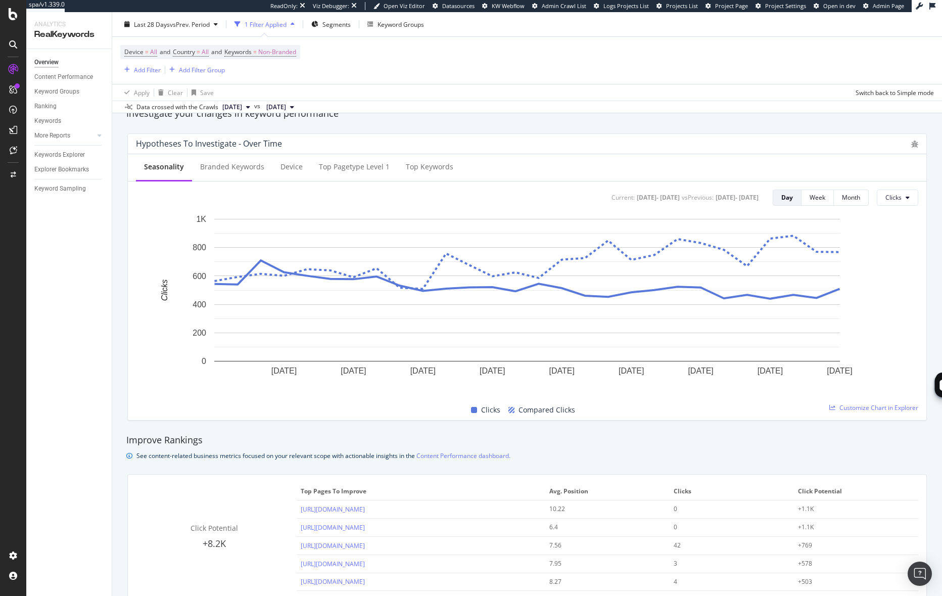
scroll to position [351, 0]
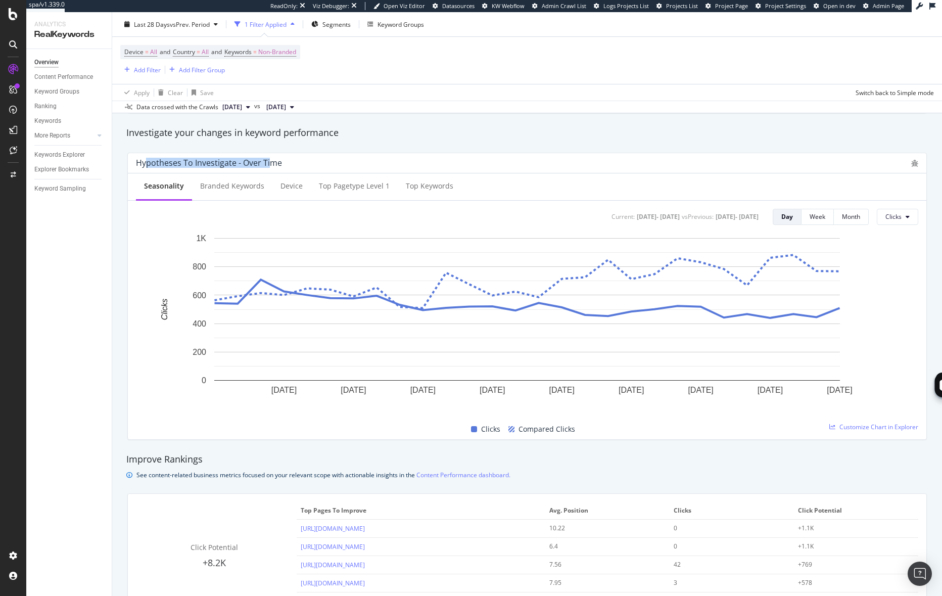
drag, startPoint x: 147, startPoint y: 165, endPoint x: 270, endPoint y: 163, distance: 123.3
click at [270, 163] on div "Hypotheses to Investigate - Over Time" at bounding box center [209, 163] width 146 height 10
click at [368, 159] on div "Hypotheses to Investigate - Over Time" at bounding box center [521, 163] width 770 height 10
drag, startPoint x: 268, startPoint y: 163, endPoint x: 146, endPoint y: 165, distance: 122.3
click at [146, 165] on div "Hypotheses to Investigate - Over Time" at bounding box center [209, 163] width 146 height 10
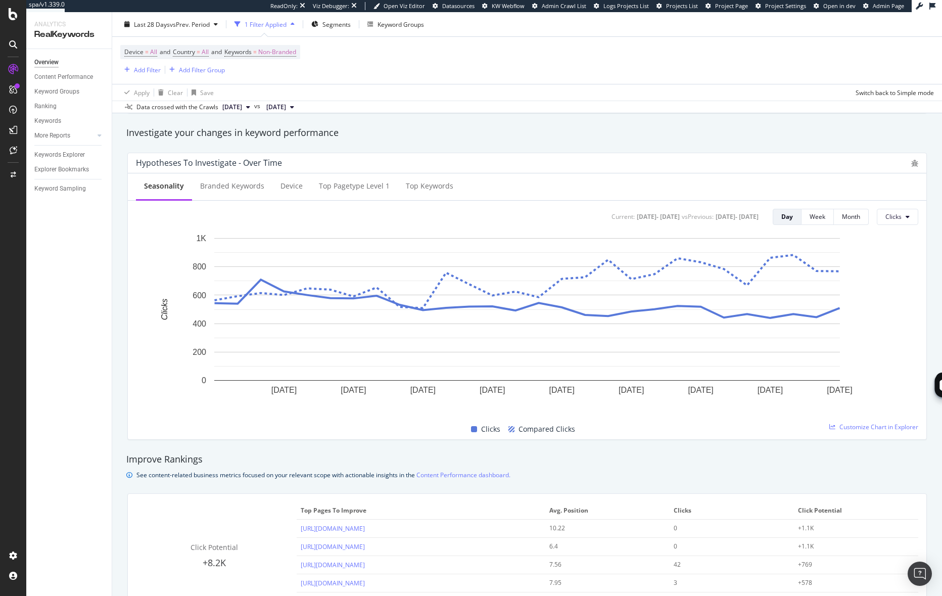
click at [444, 165] on div "Hypotheses to Investigate - Over Time" at bounding box center [521, 163] width 770 height 10
click at [916, 163] on icon "bug" at bounding box center [914, 163] width 7 height 7
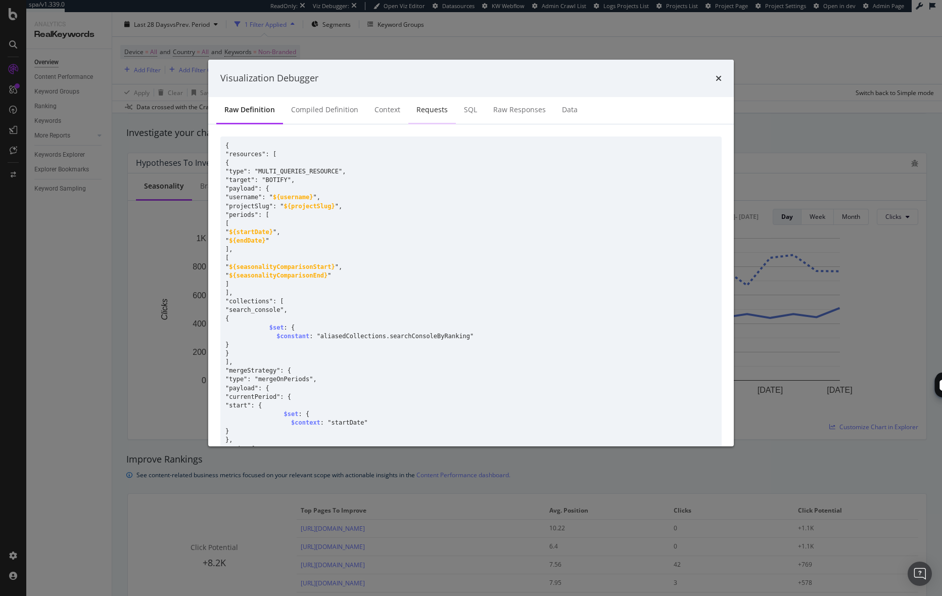
click at [423, 109] on div "Requests" at bounding box center [431, 110] width 31 height 10
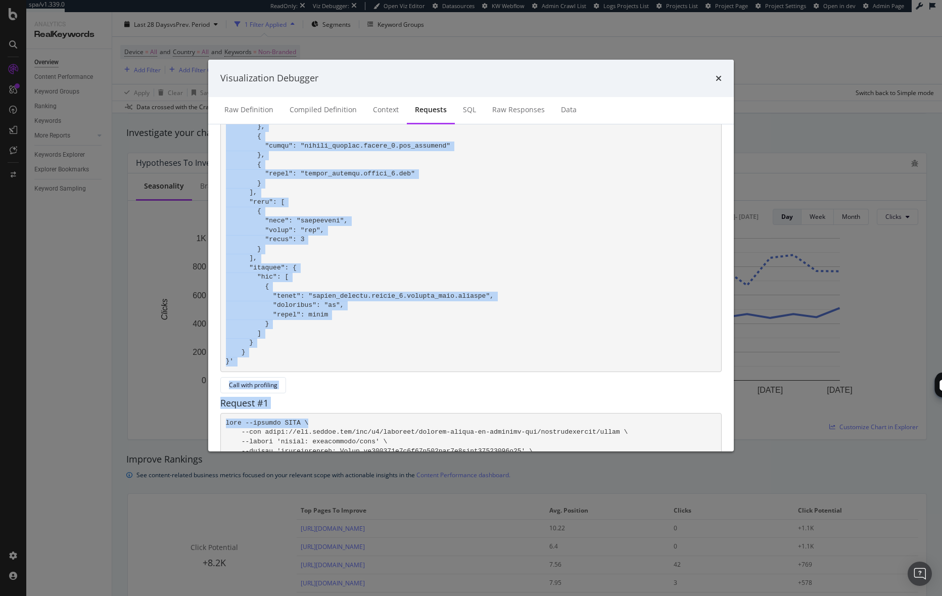
scroll to position [424, 0]
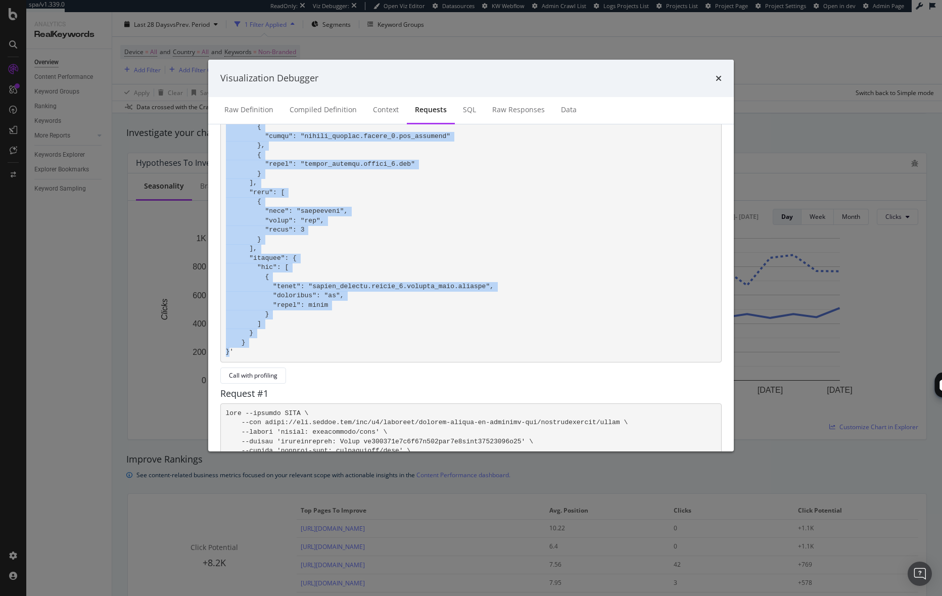
drag, startPoint x: 273, startPoint y: 222, endPoint x: 230, endPoint y: 351, distance: 135.2
click at [230, 351] on pre "modal" at bounding box center [470, 47] width 501 height 630
click at [721, 79] on icon "times" at bounding box center [719, 78] width 6 height 8
